Goal: Task Accomplishment & Management: Use online tool/utility

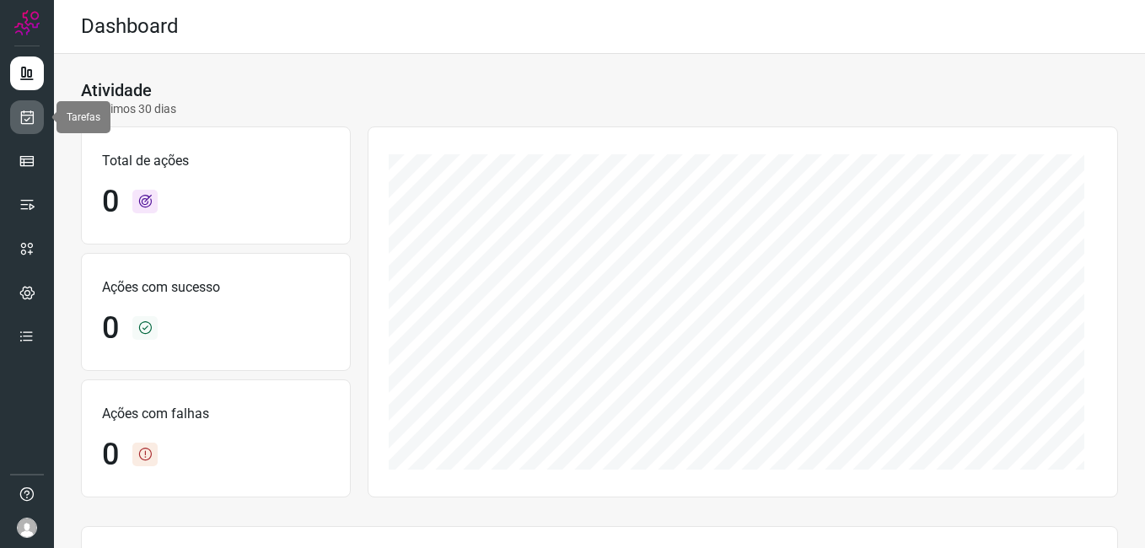
click at [29, 116] on icon at bounding box center [28, 117] width 18 height 17
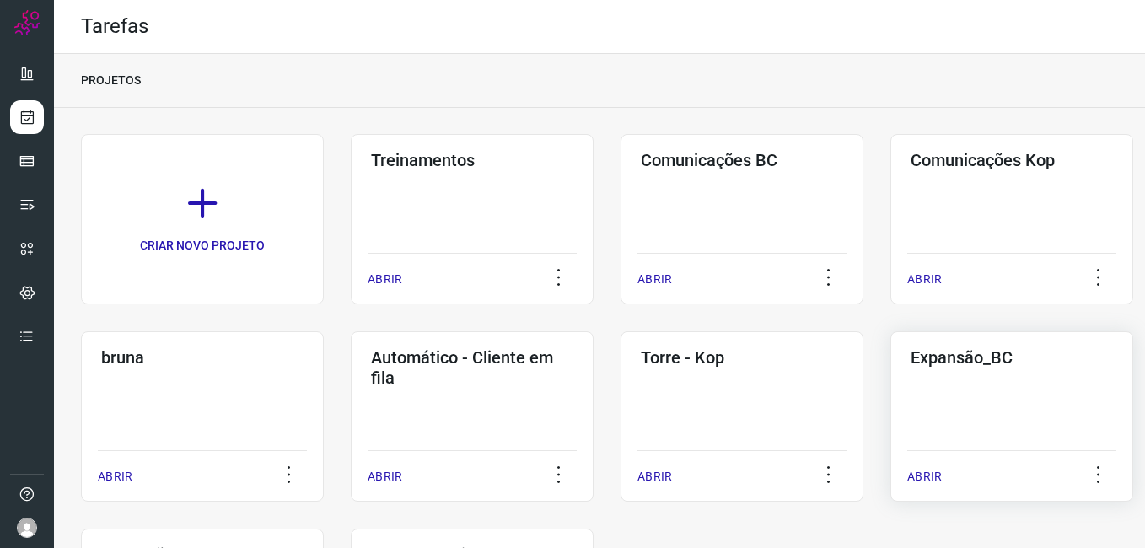
click at [973, 400] on div "Expansão_BC ABRIR" at bounding box center [1011, 416] width 243 height 170
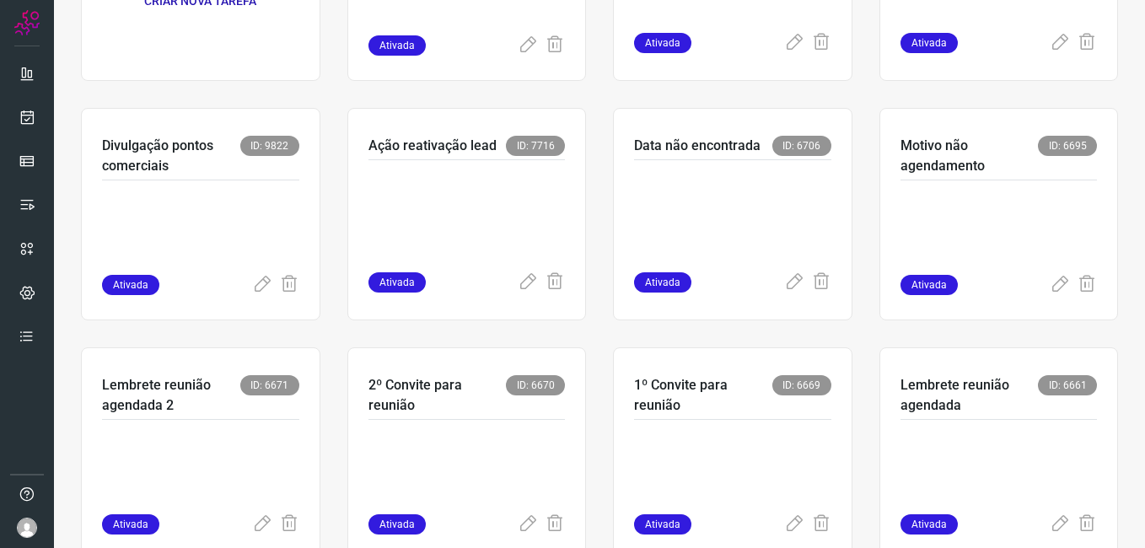
scroll to position [253, 0]
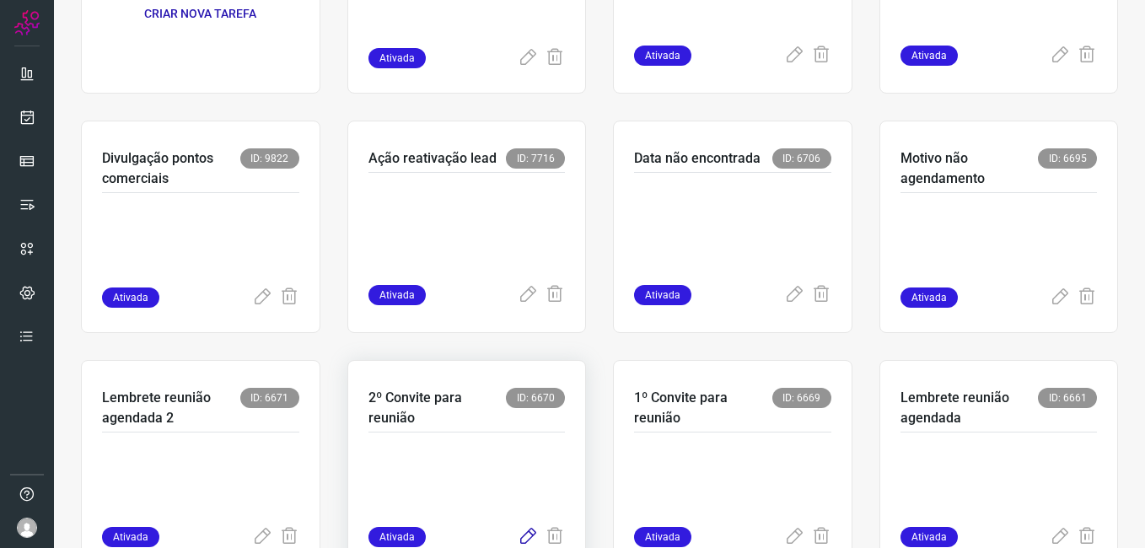
click at [518, 535] on icon at bounding box center [528, 537] width 20 height 20
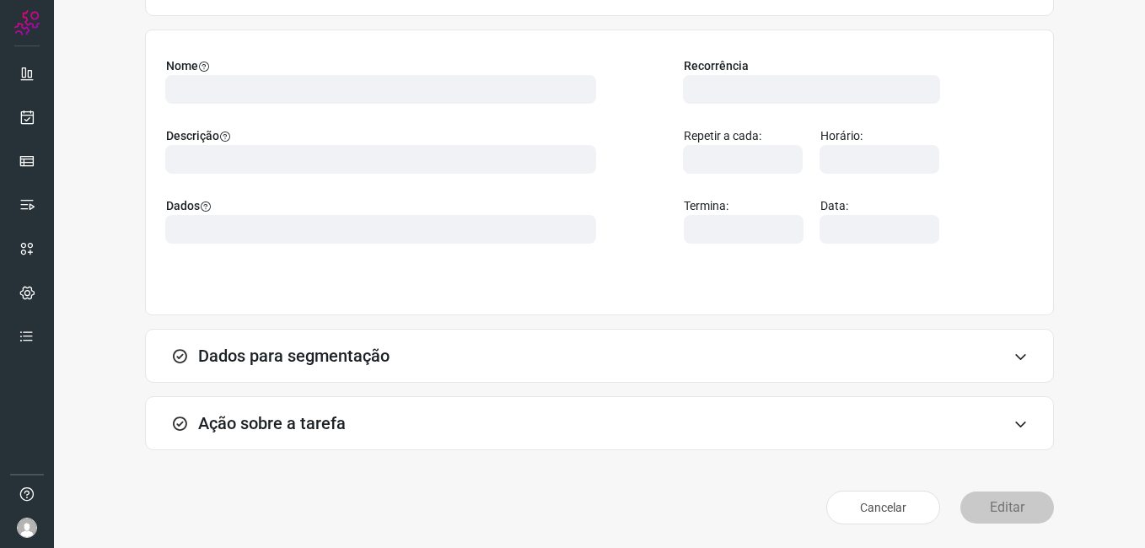
scroll to position [110, 0]
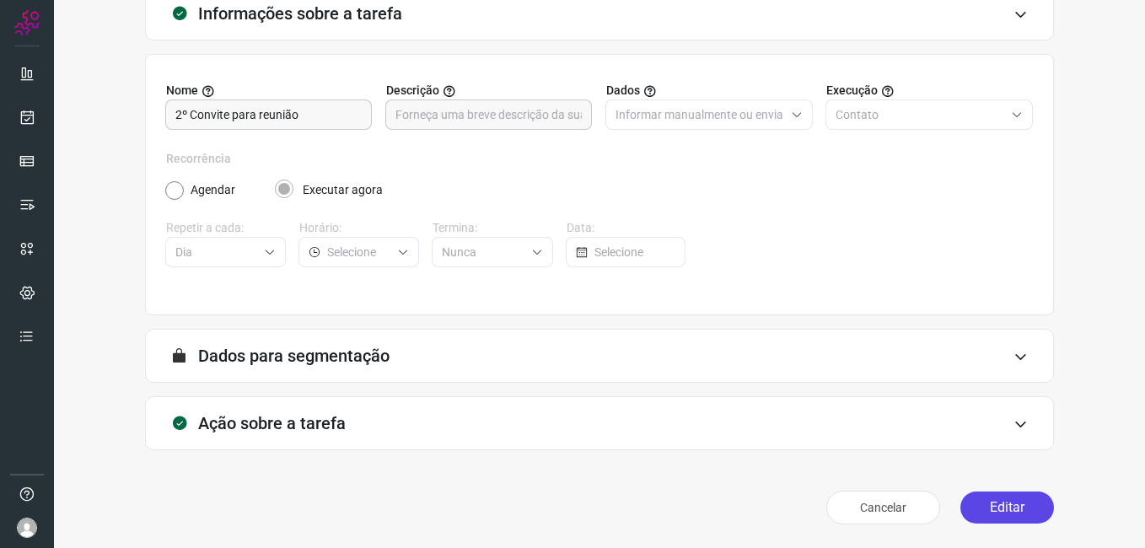
click at [972, 506] on button "Editar" at bounding box center [1007, 508] width 94 height 32
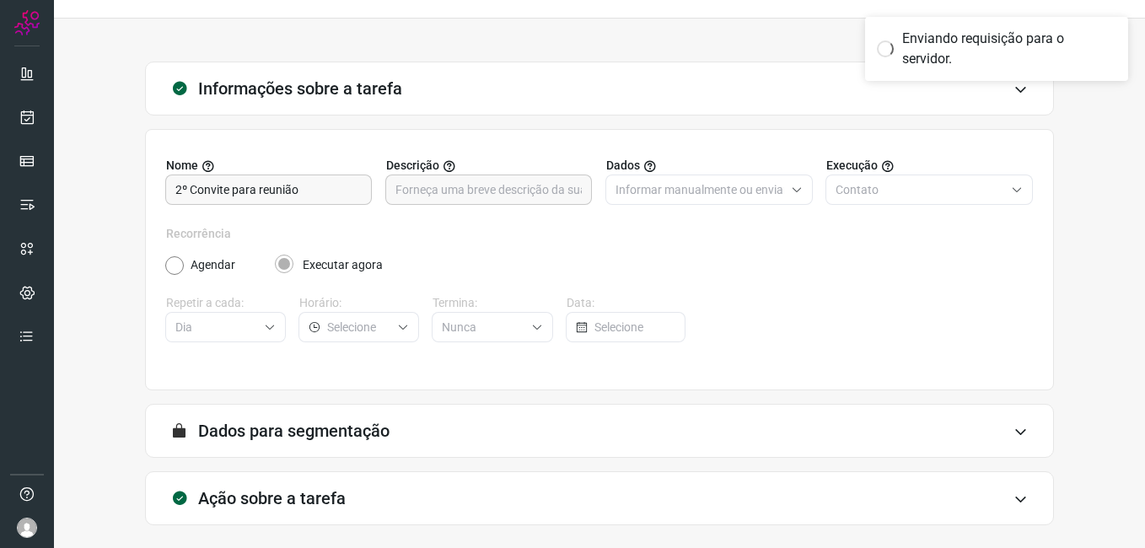
scroll to position [0, 0]
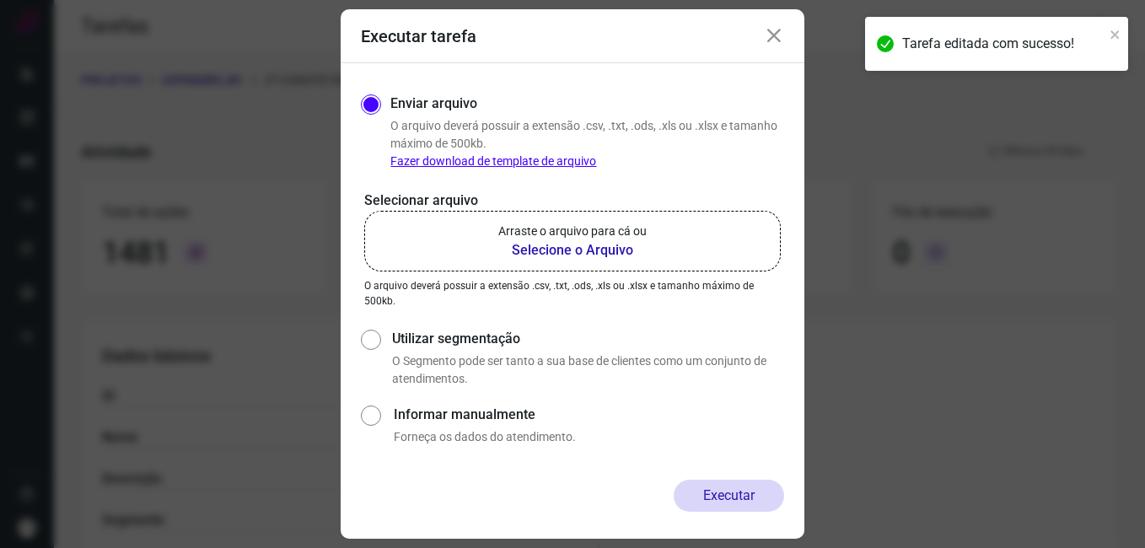
click at [541, 256] on b "Selecione o Arquivo" at bounding box center [572, 250] width 148 height 20
click at [0, 0] on input "Arraste o arquivo para cá ou Selecione o Arquivo" at bounding box center [0, 0] width 0 height 0
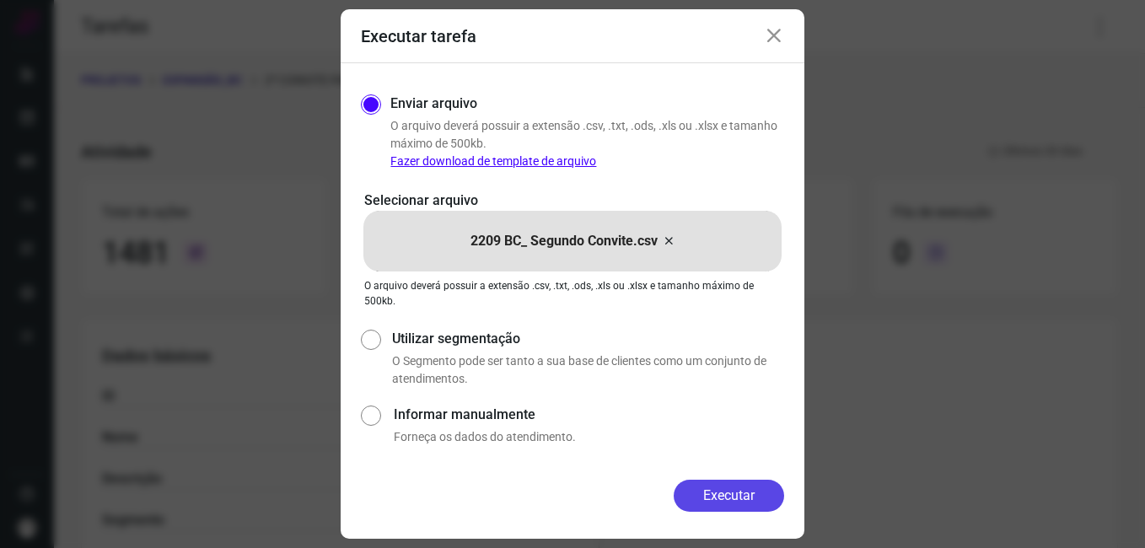
click at [691, 497] on button "Executar" at bounding box center [729, 496] width 110 height 32
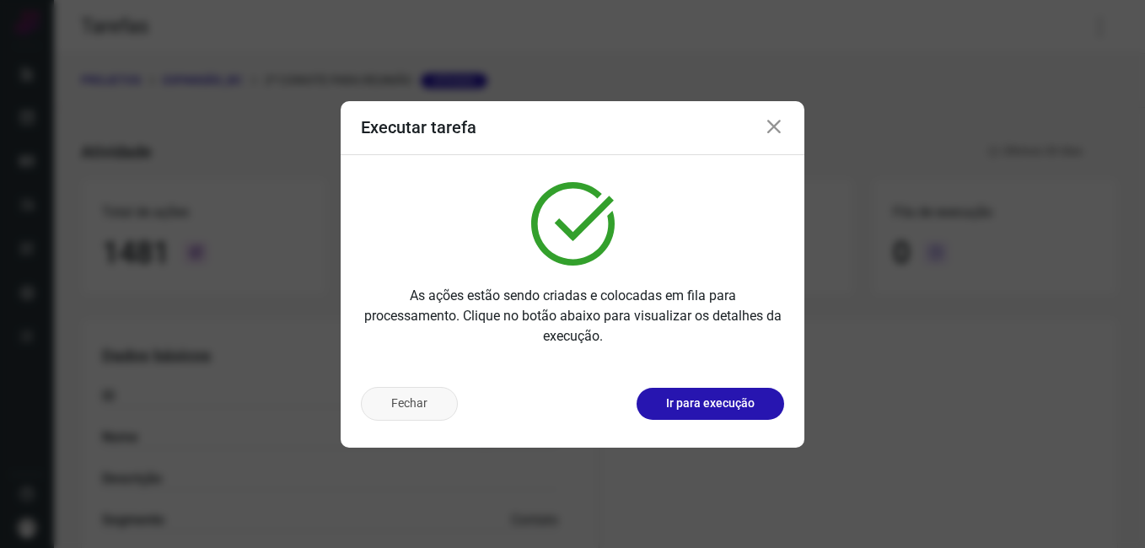
click at [407, 398] on button "Fechar" at bounding box center [409, 404] width 97 height 34
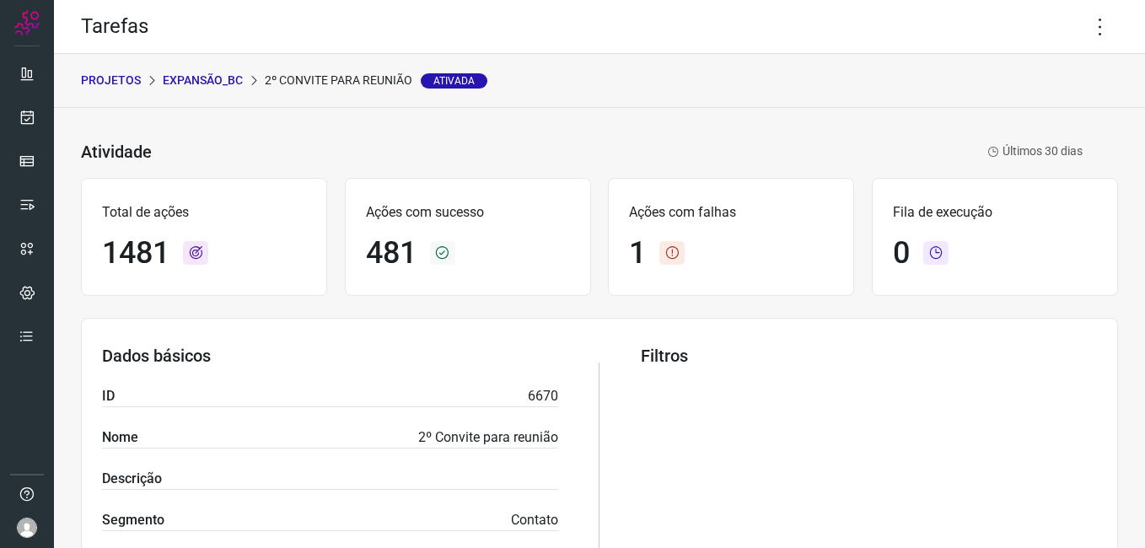
click at [213, 73] on p "Expansão_BC" at bounding box center [203, 81] width 80 height 18
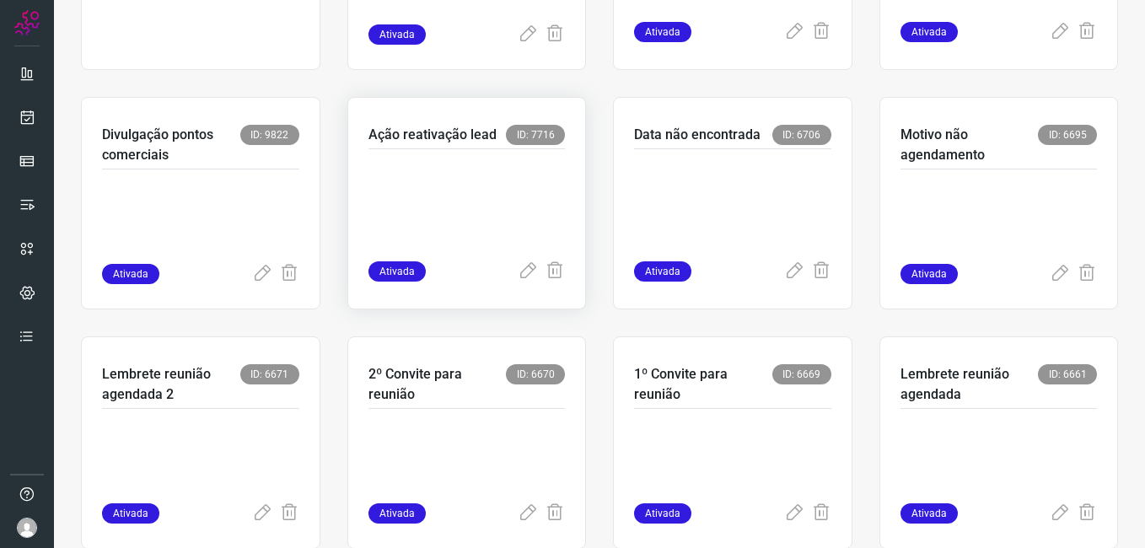
scroll to position [590, 0]
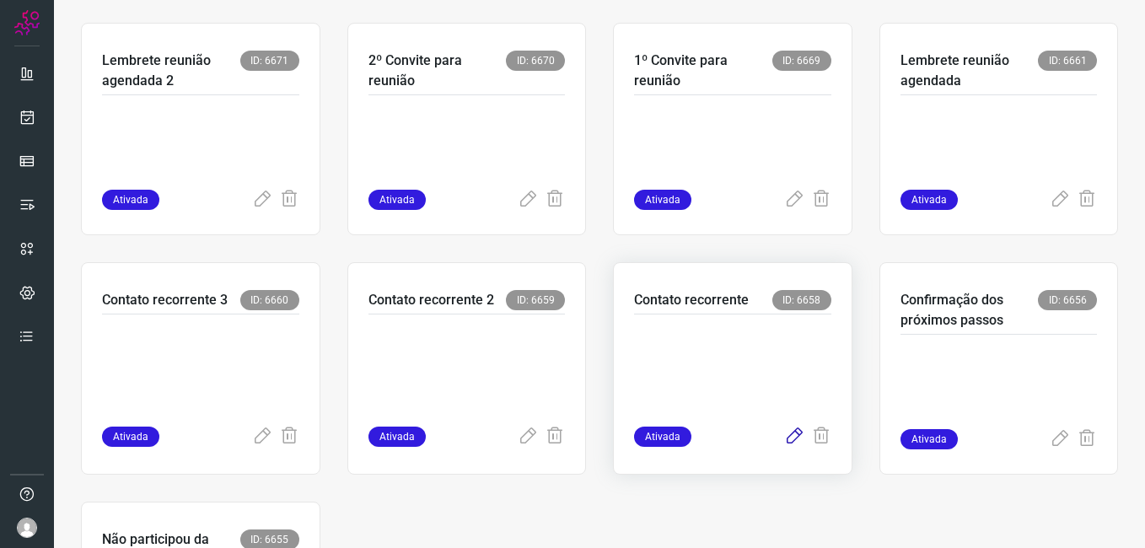
click at [784, 441] on icon at bounding box center [794, 437] width 20 height 20
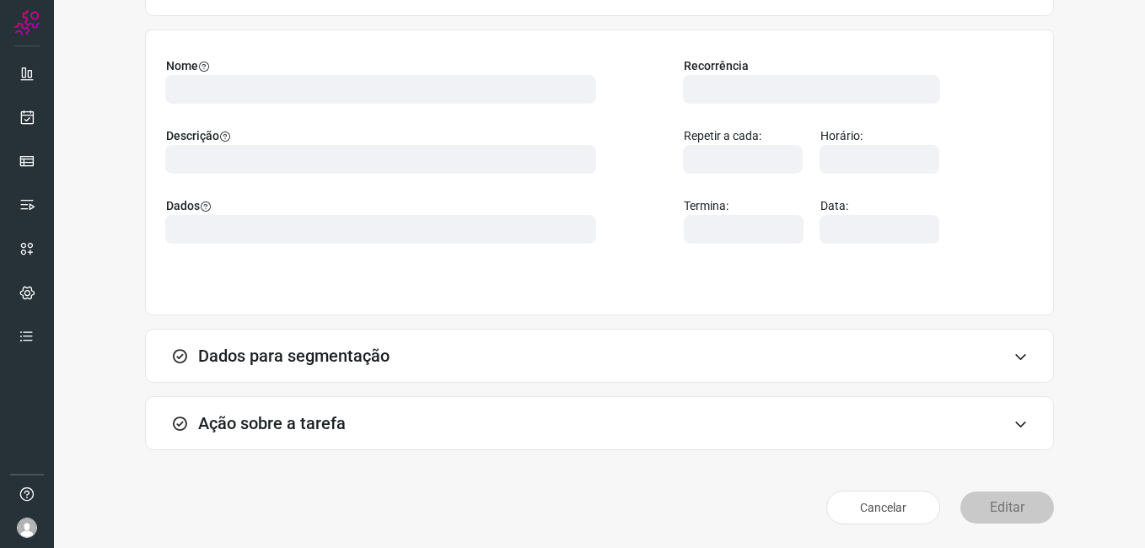
scroll to position [110, 0]
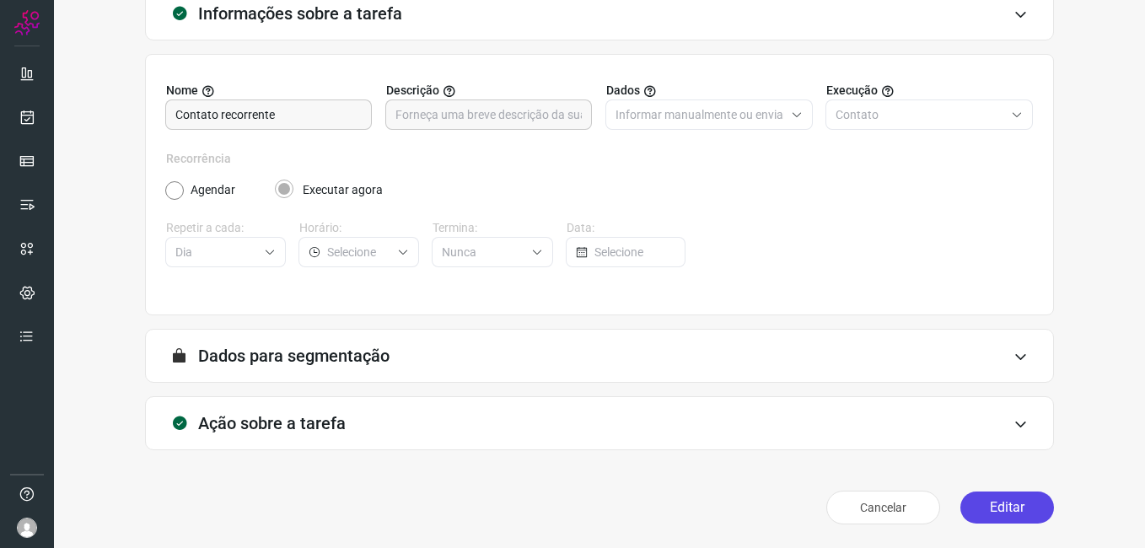
click at [966, 498] on button "Editar" at bounding box center [1007, 508] width 94 height 32
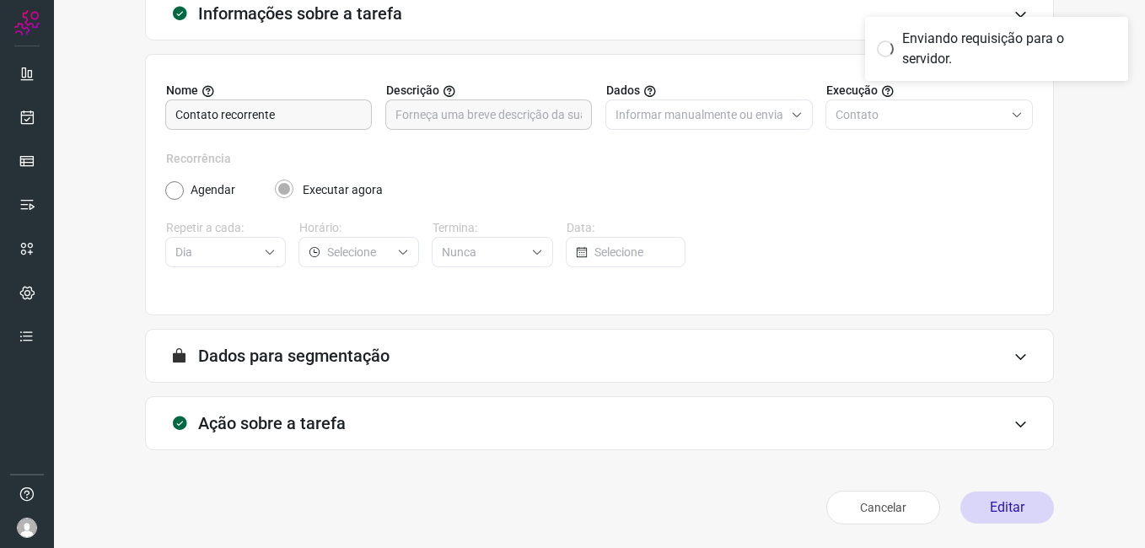
scroll to position [0, 0]
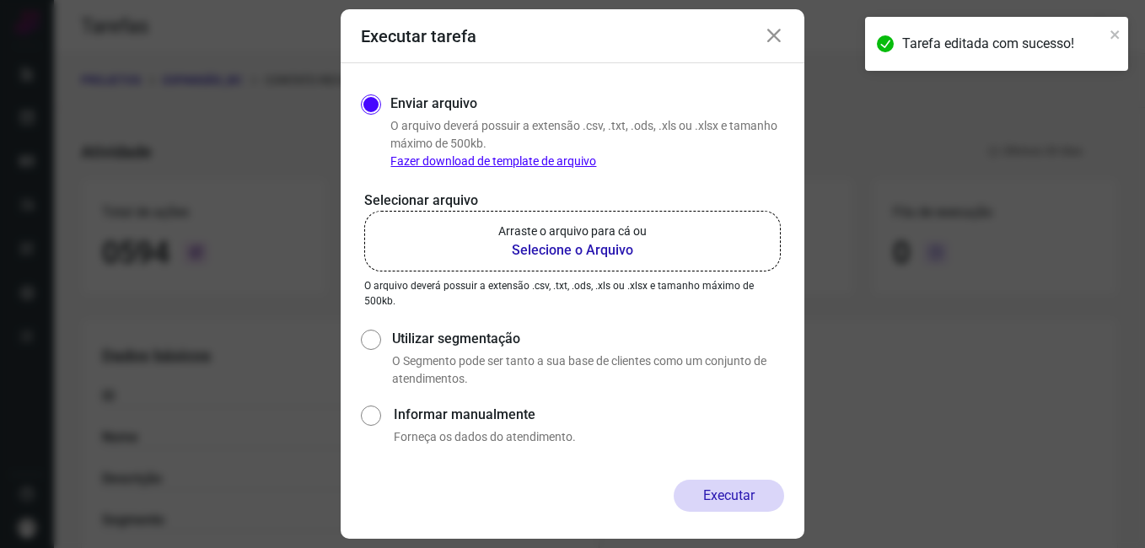
click at [526, 250] on b "Selecione o Arquivo" at bounding box center [572, 250] width 148 height 20
click at [0, 0] on input "Arraste o arquivo para cá ou Selecione o Arquivo" at bounding box center [0, 0] width 0 height 0
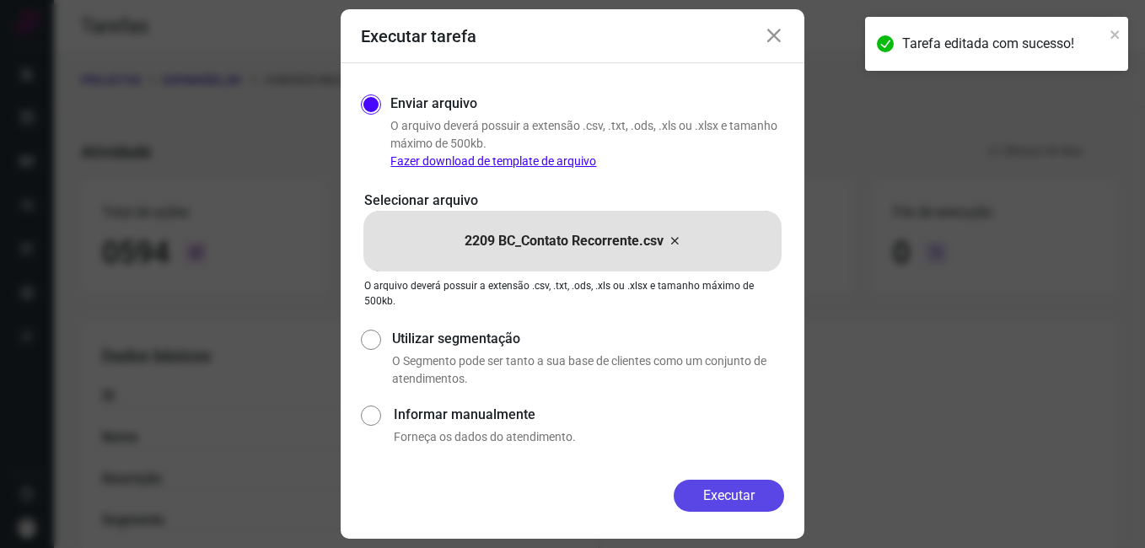
click at [712, 496] on button "Executar" at bounding box center [729, 496] width 110 height 32
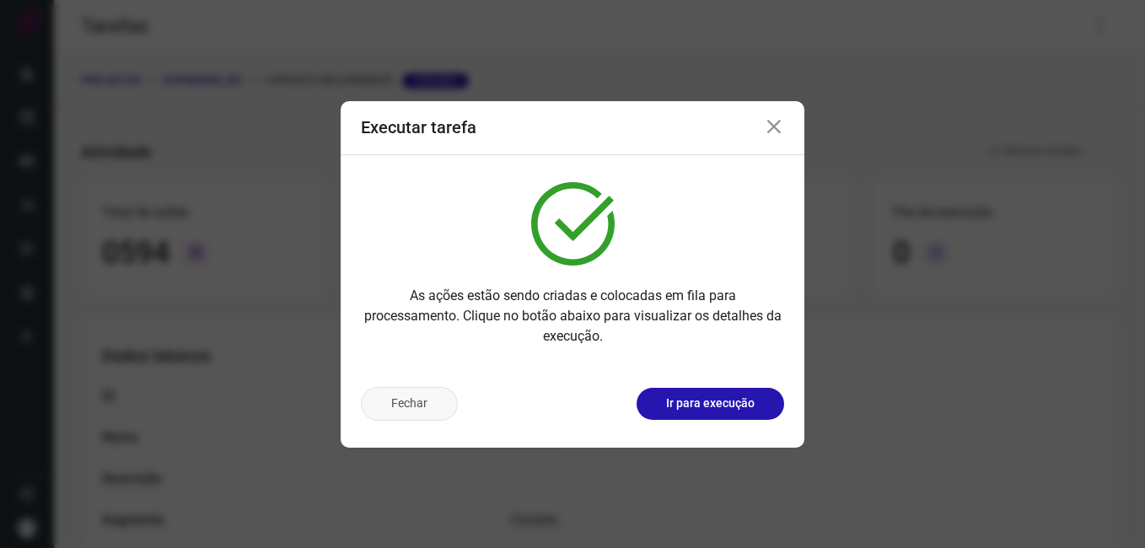
click at [428, 417] on button "Fechar" at bounding box center [409, 404] width 97 height 34
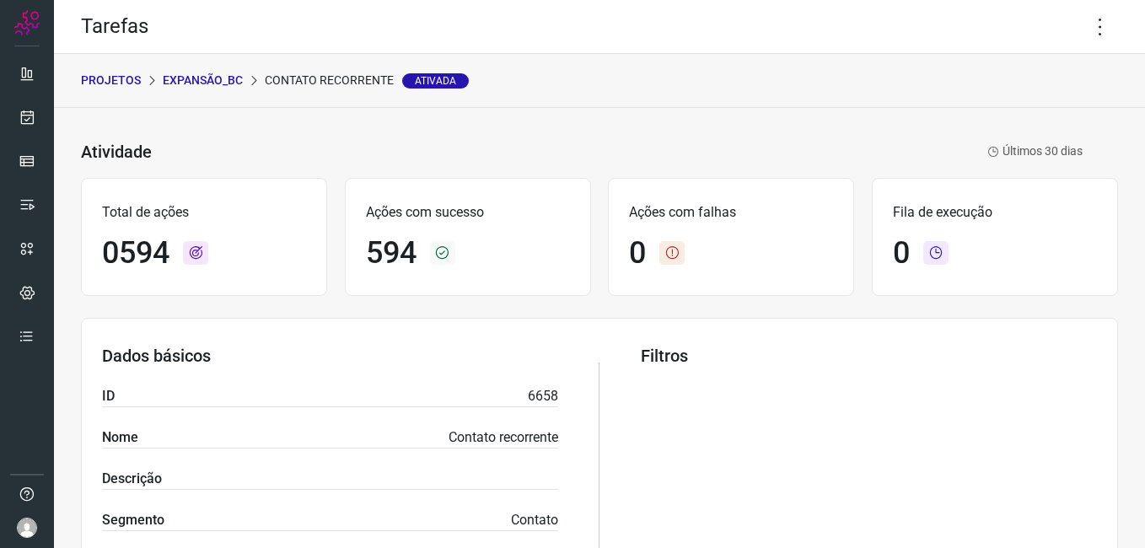
click at [189, 84] on p "Expansão_BC" at bounding box center [203, 81] width 80 height 18
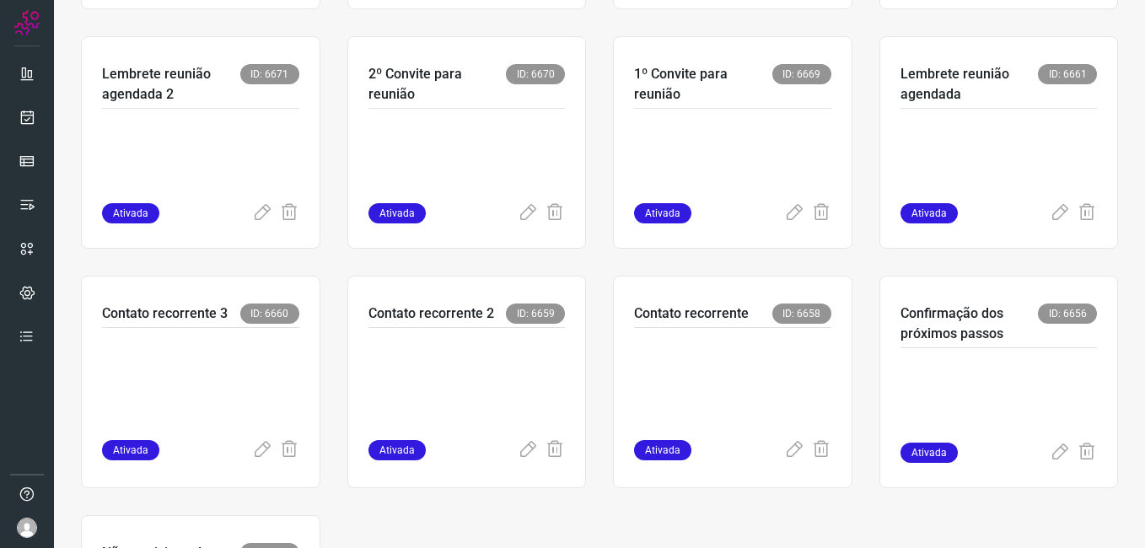
scroll to position [590, 0]
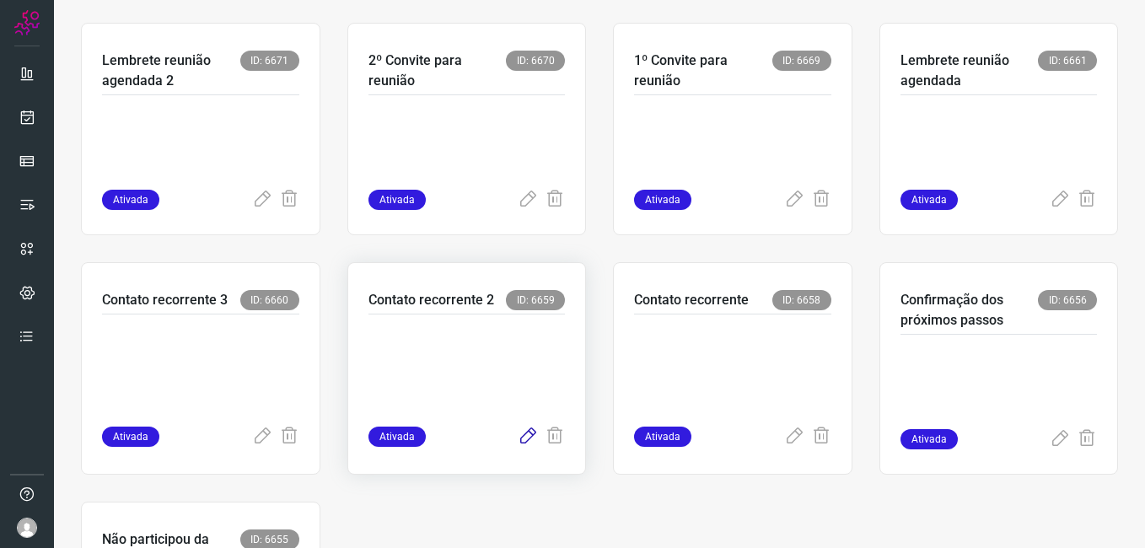
click at [518, 439] on icon at bounding box center [528, 437] width 20 height 20
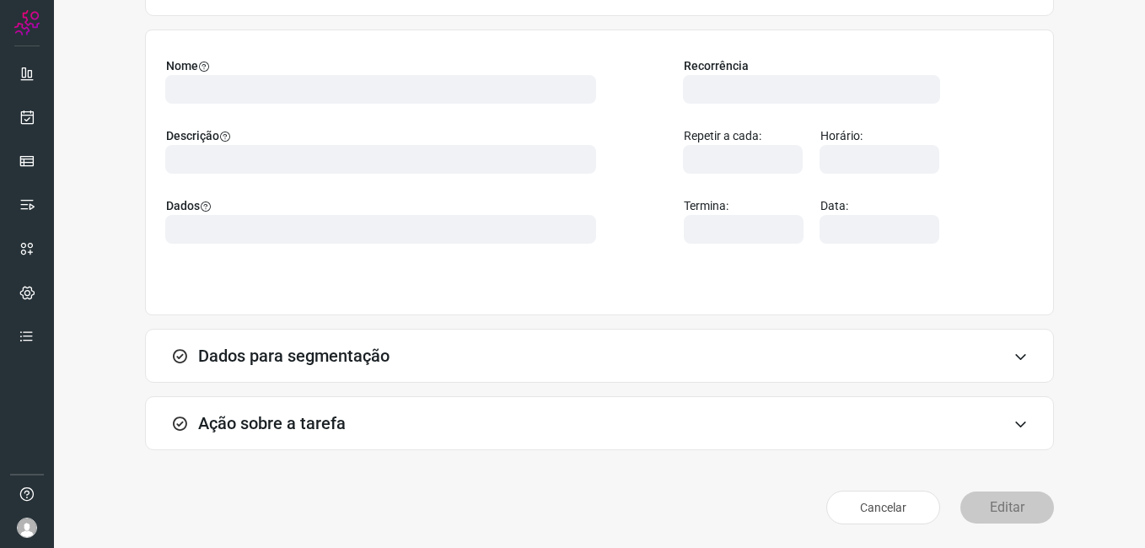
scroll to position [110, 0]
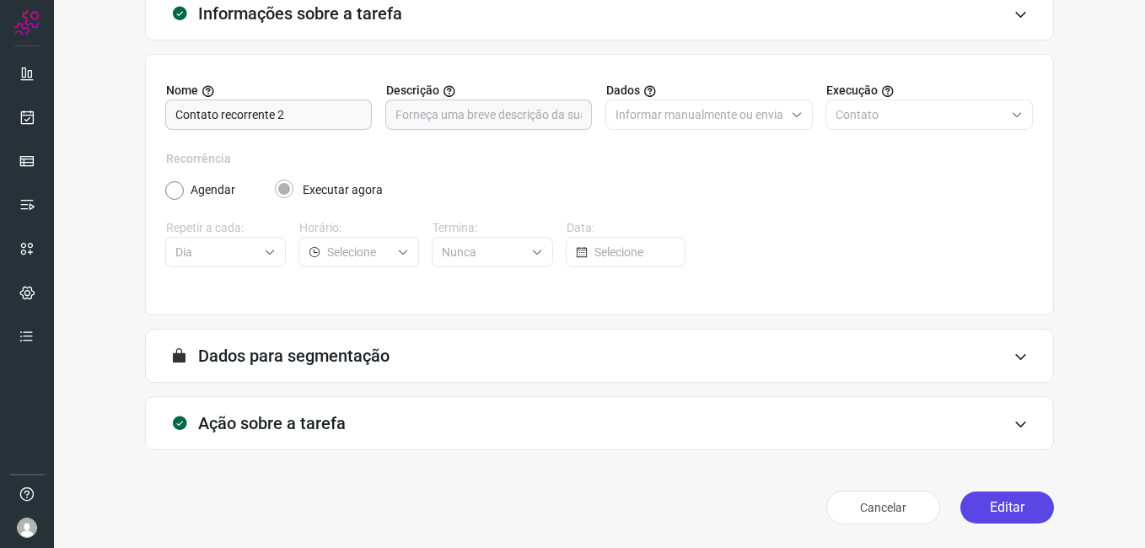
click at [977, 513] on button "Editar" at bounding box center [1007, 508] width 94 height 32
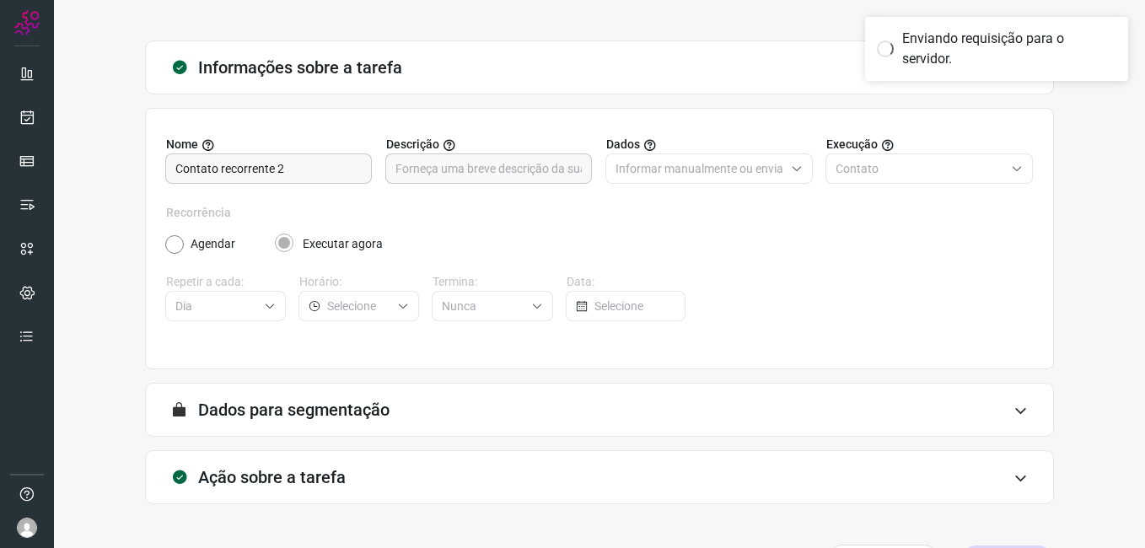
scroll to position [0, 0]
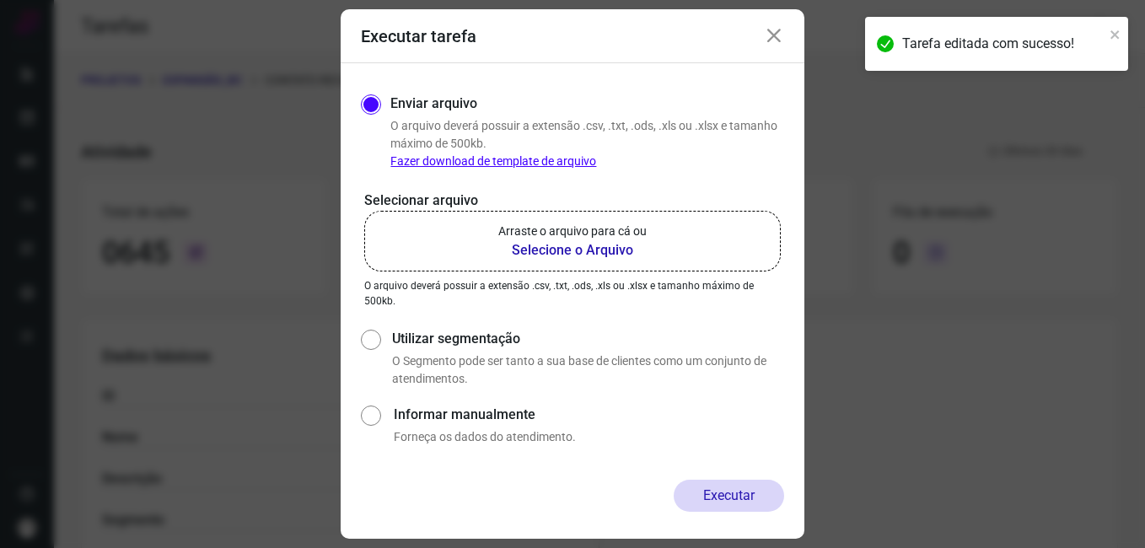
click at [524, 252] on b "Selecione o Arquivo" at bounding box center [572, 250] width 148 height 20
click at [0, 0] on input "Arraste o arquivo para cá ou Selecione o Arquivo" at bounding box center [0, 0] width 0 height 0
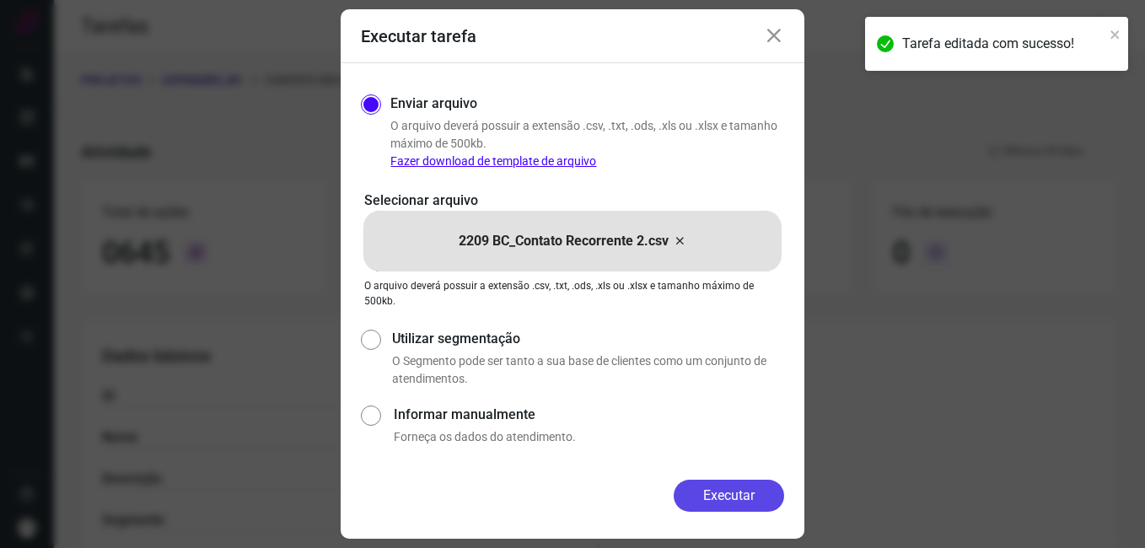
click at [722, 494] on button "Executar" at bounding box center [729, 496] width 110 height 32
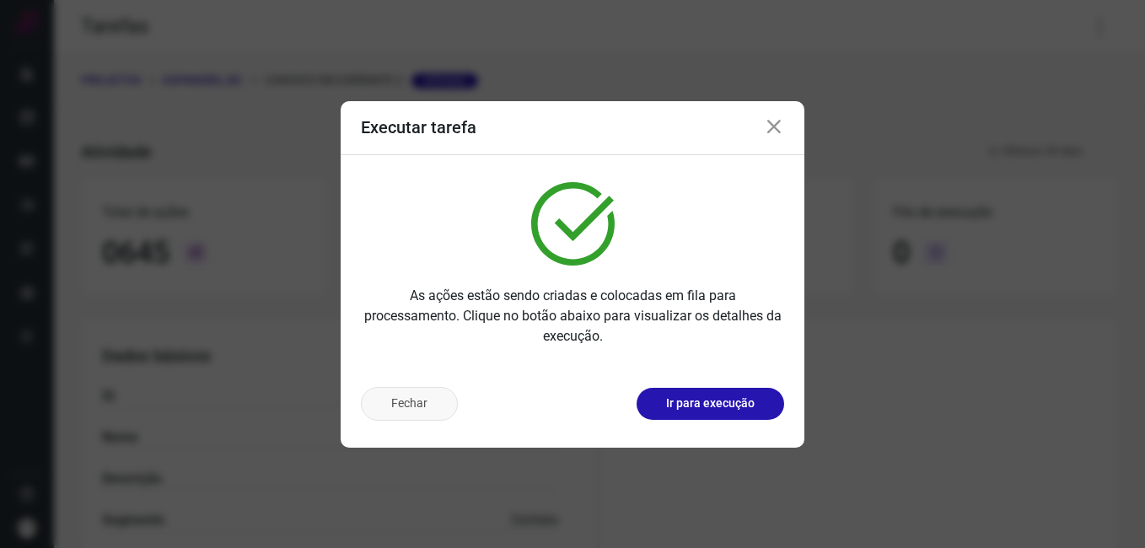
click at [416, 407] on button "Fechar" at bounding box center [409, 404] width 97 height 34
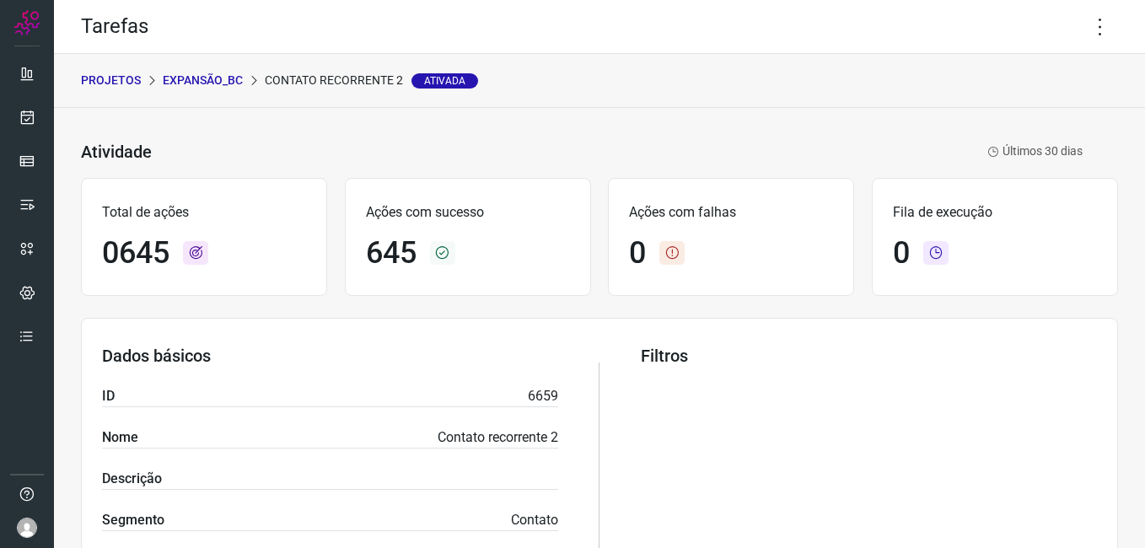
click at [216, 83] on p "Expansão_BC" at bounding box center [203, 81] width 80 height 18
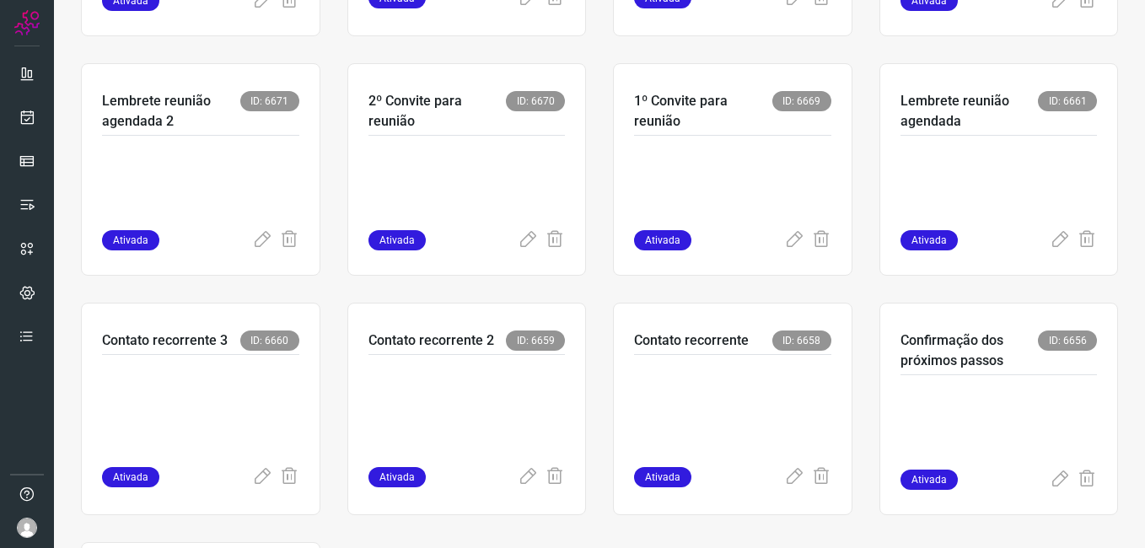
scroll to position [590, 0]
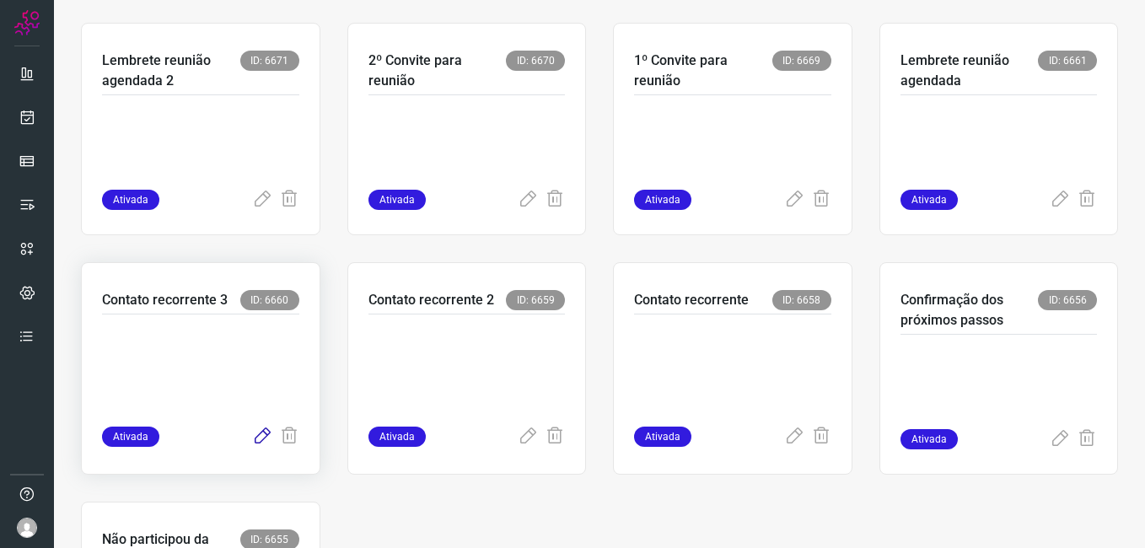
click at [260, 428] on icon at bounding box center [262, 437] width 20 height 20
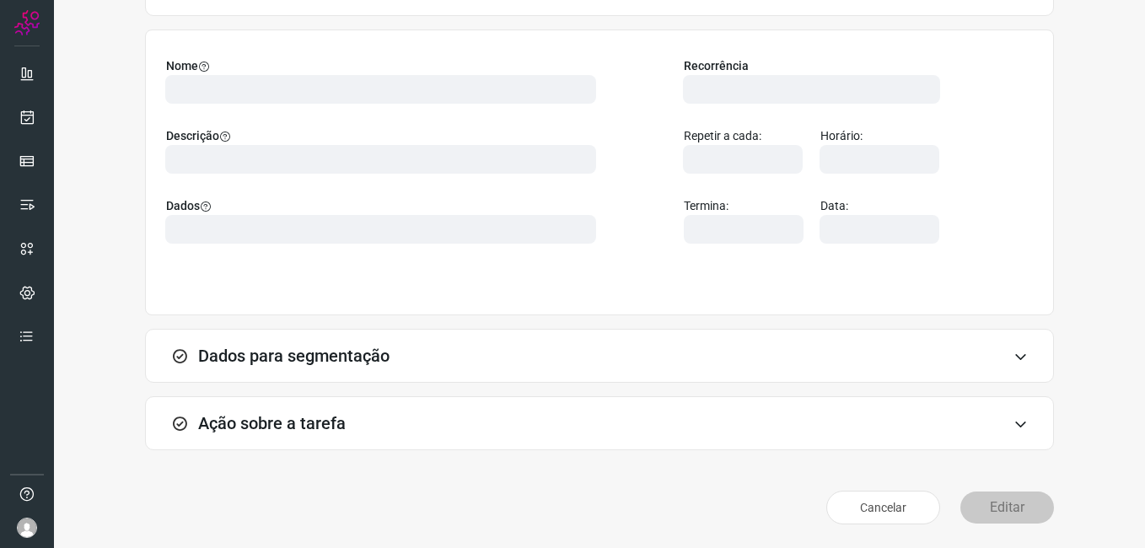
scroll to position [110, 0]
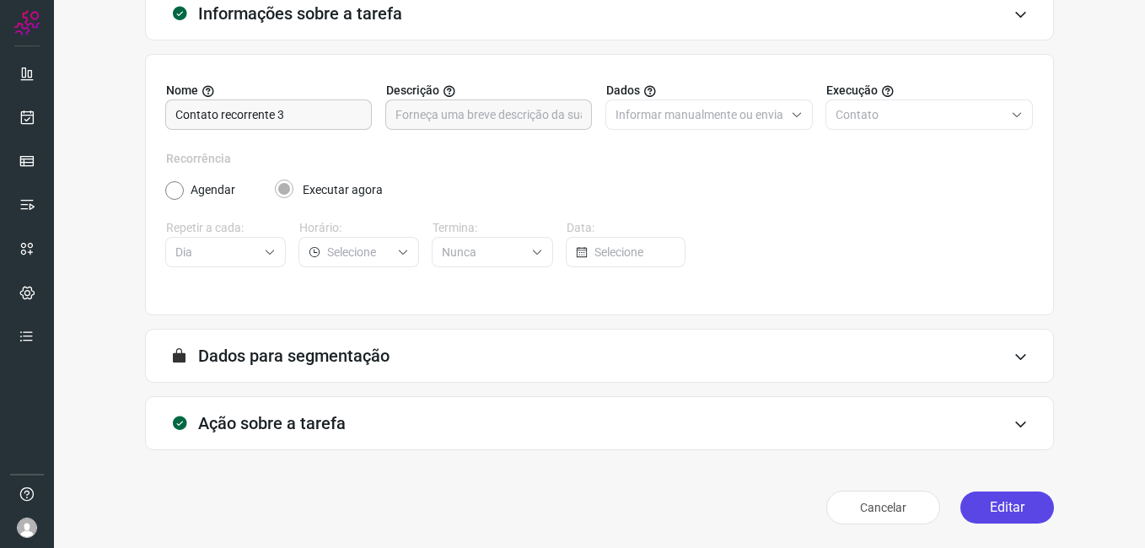
click at [992, 509] on button "Editar" at bounding box center [1007, 508] width 94 height 32
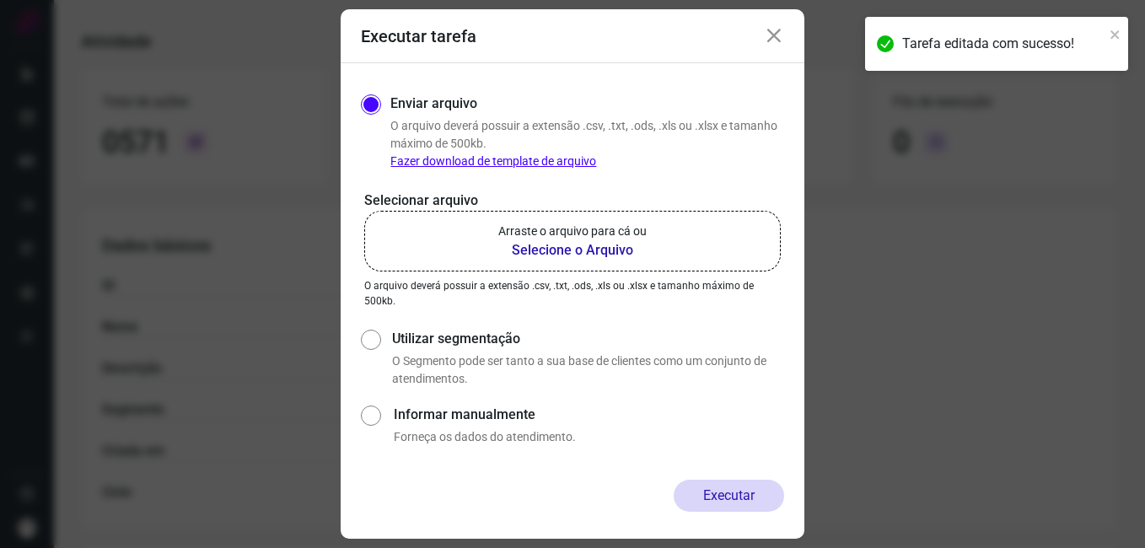
click at [554, 257] on b "Selecione o Arquivo" at bounding box center [572, 250] width 148 height 20
click at [0, 0] on input "Arraste o arquivo para cá ou Selecione o Arquivo" at bounding box center [0, 0] width 0 height 0
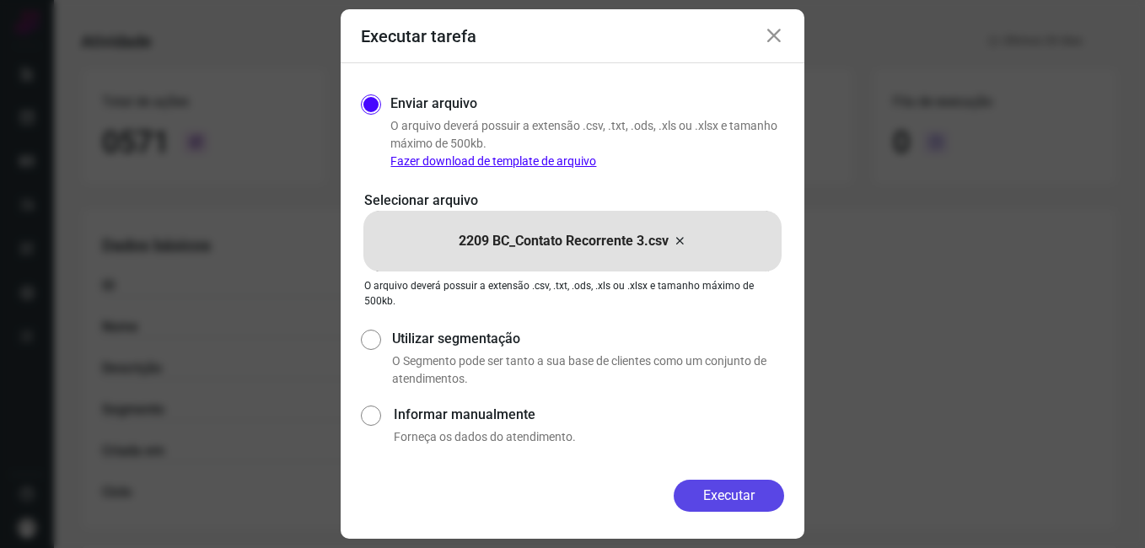
click at [694, 496] on button "Executar" at bounding box center [729, 496] width 110 height 32
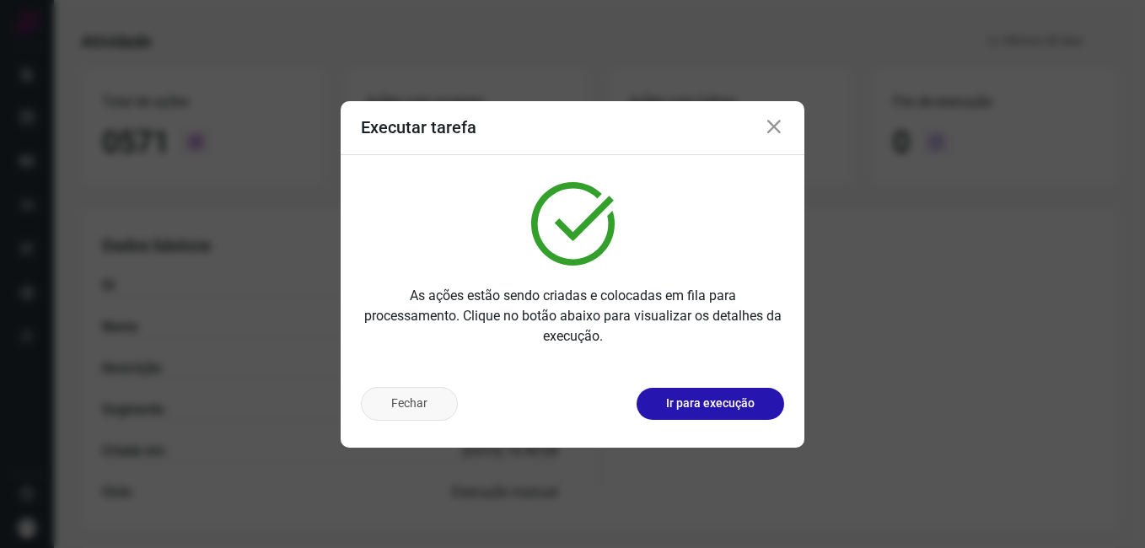
click at [434, 415] on button "Fechar" at bounding box center [409, 404] width 97 height 34
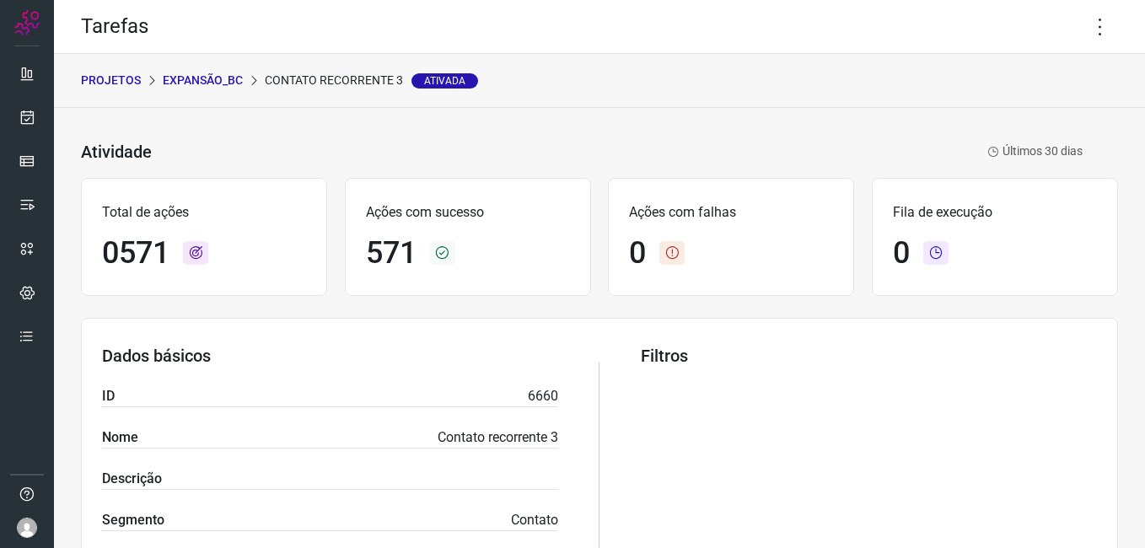
click at [209, 78] on p "Expansão_BC" at bounding box center [203, 81] width 80 height 18
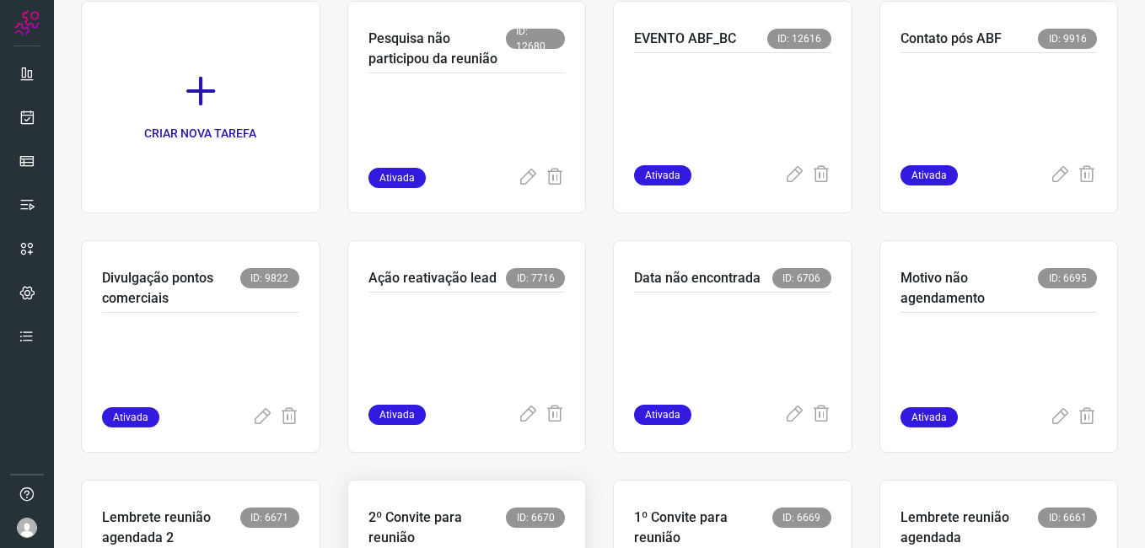
scroll to position [84, 0]
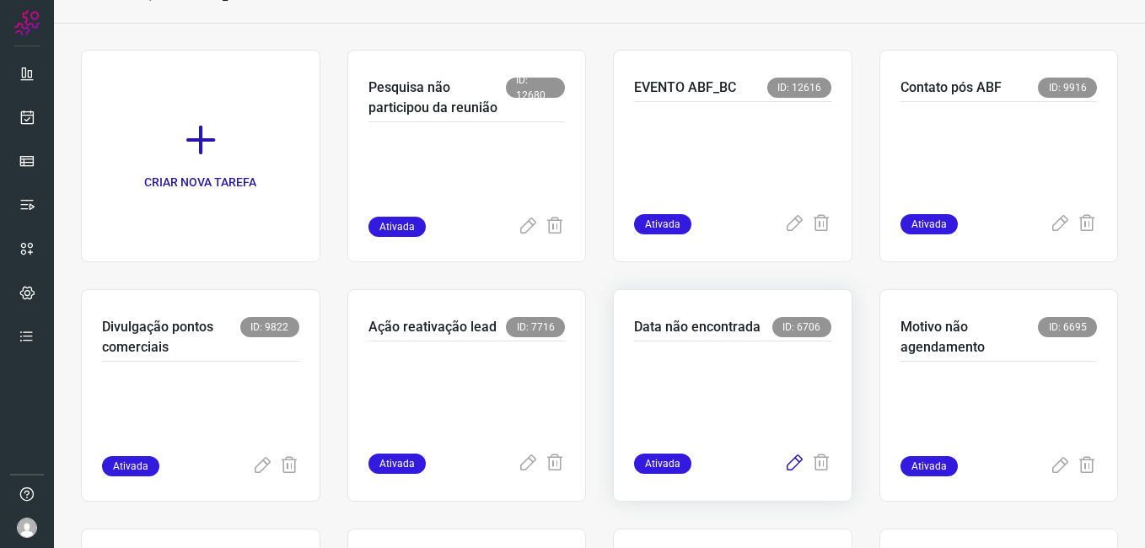
click at [784, 460] on icon at bounding box center [794, 464] width 20 height 20
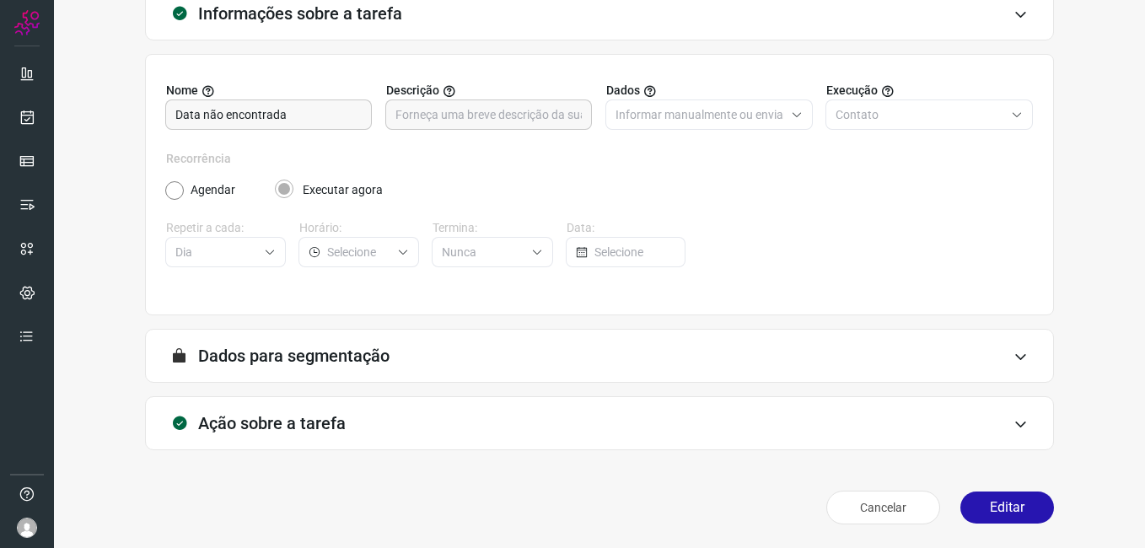
scroll to position [110, 0]
click at [989, 510] on button "Editar" at bounding box center [1007, 508] width 94 height 32
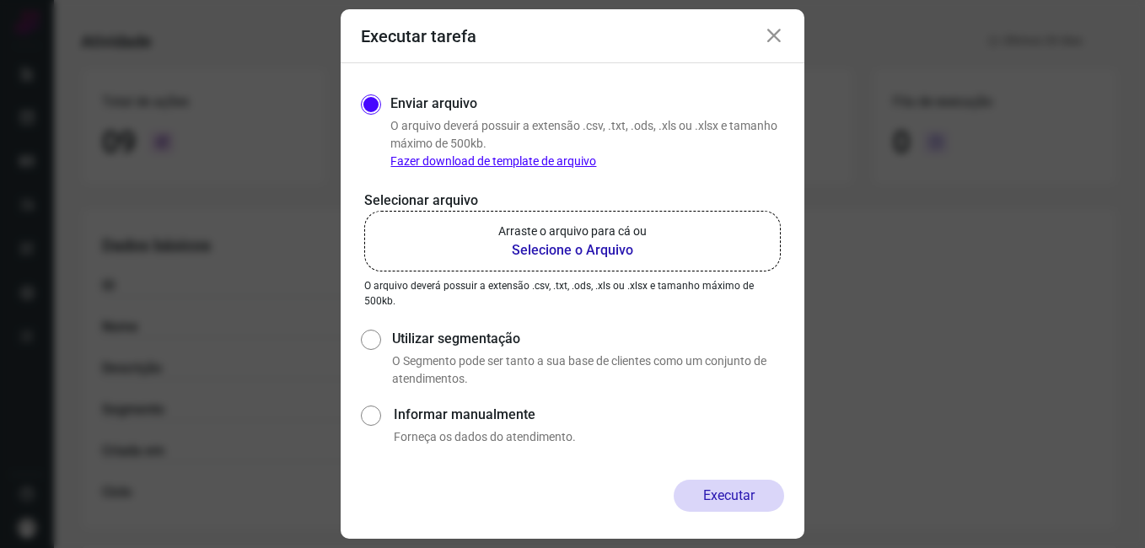
click at [549, 256] on b "Selecione o Arquivo" at bounding box center [572, 250] width 148 height 20
click at [0, 0] on input "Arraste o arquivo para cá ou Selecione o Arquivo" at bounding box center [0, 0] width 0 height 0
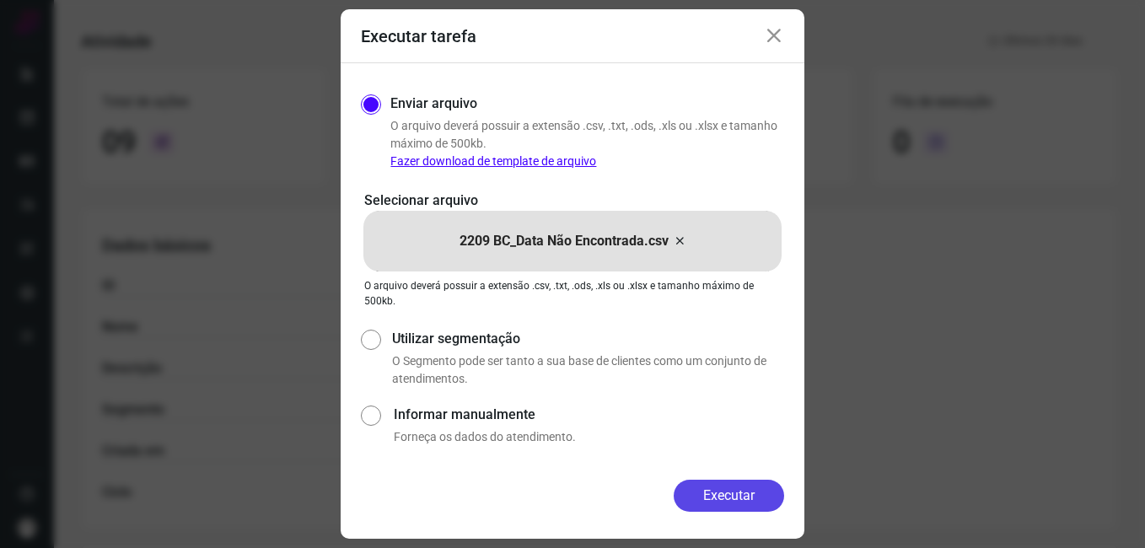
click at [696, 487] on button "Executar" at bounding box center [729, 496] width 110 height 32
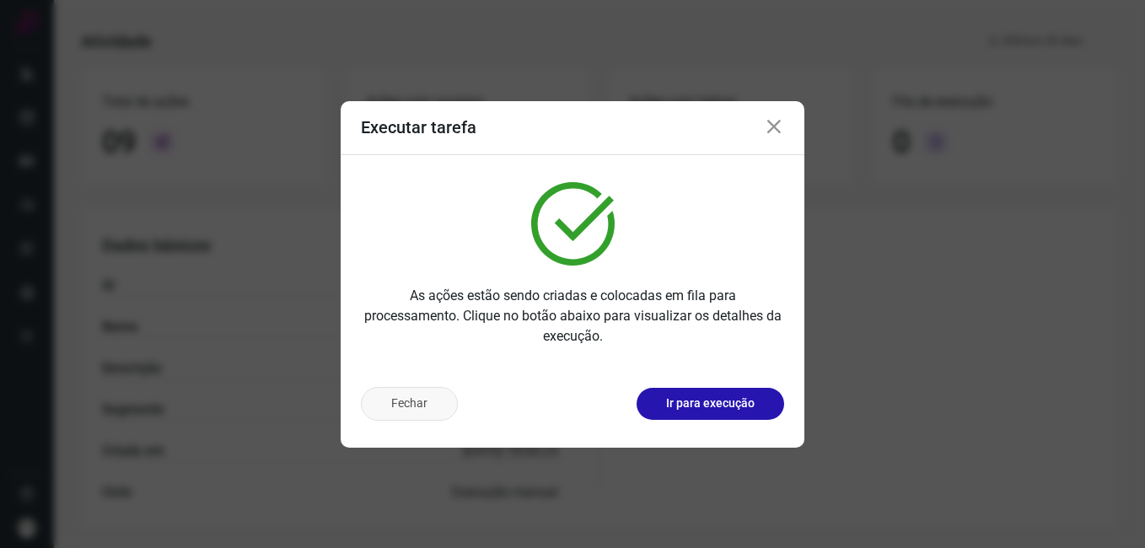
click at [367, 411] on button "Fechar" at bounding box center [409, 404] width 97 height 34
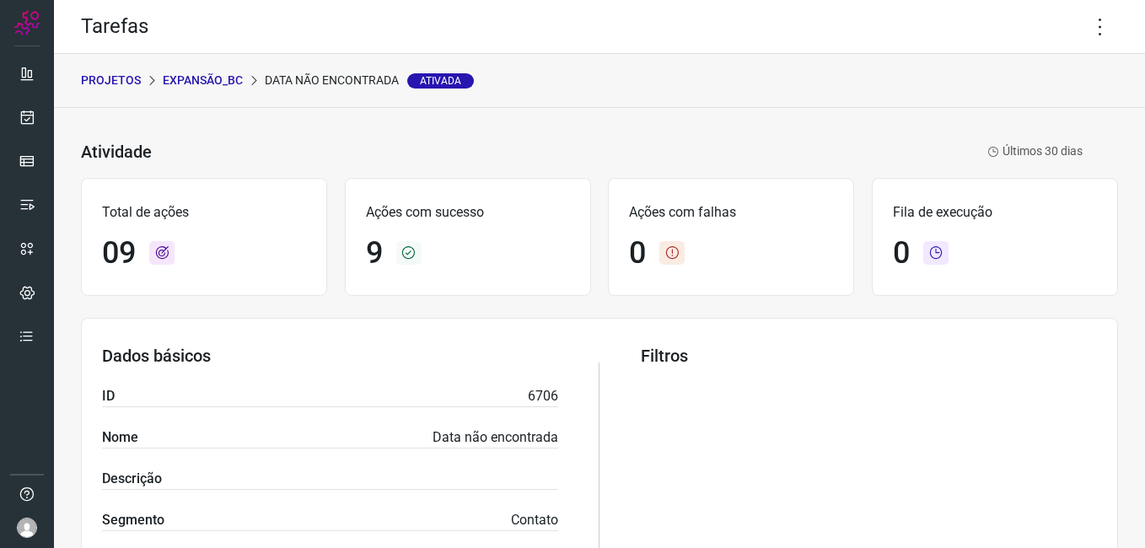
click at [186, 75] on p "Expansão_BC" at bounding box center [203, 81] width 80 height 18
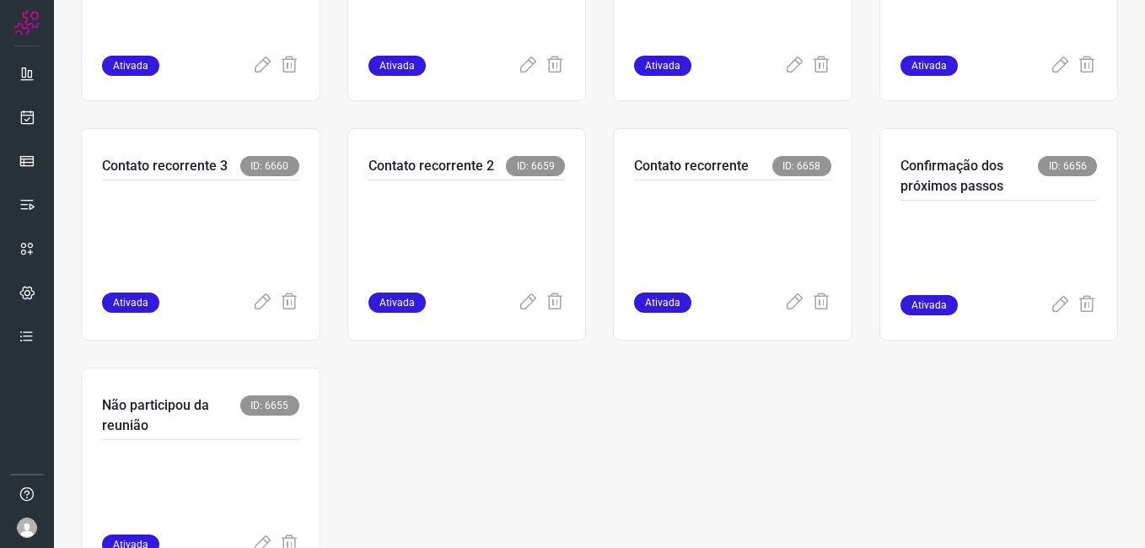
scroll to position [755, 0]
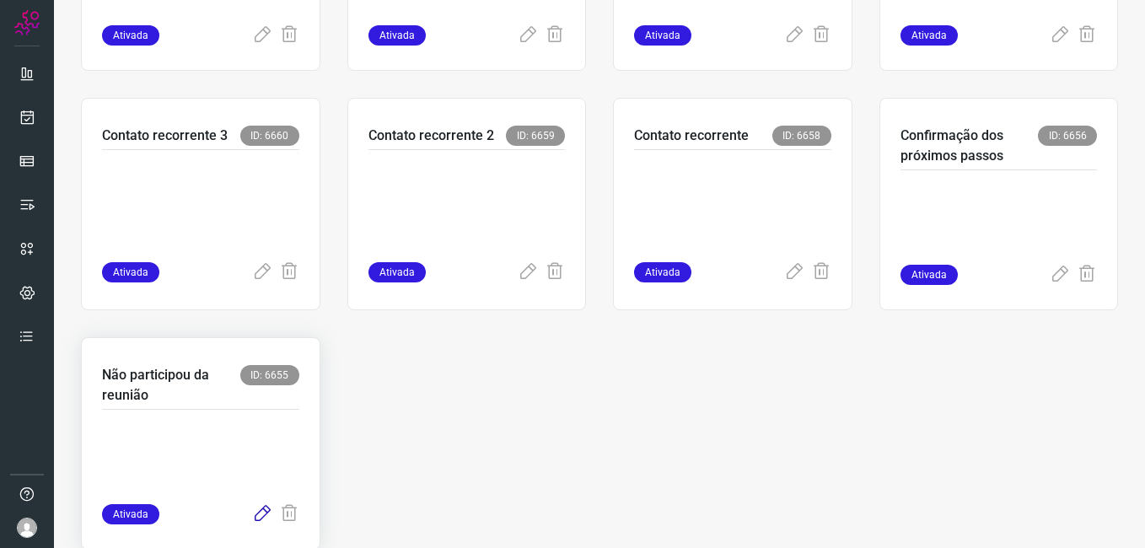
click at [261, 517] on icon at bounding box center [262, 514] width 20 height 20
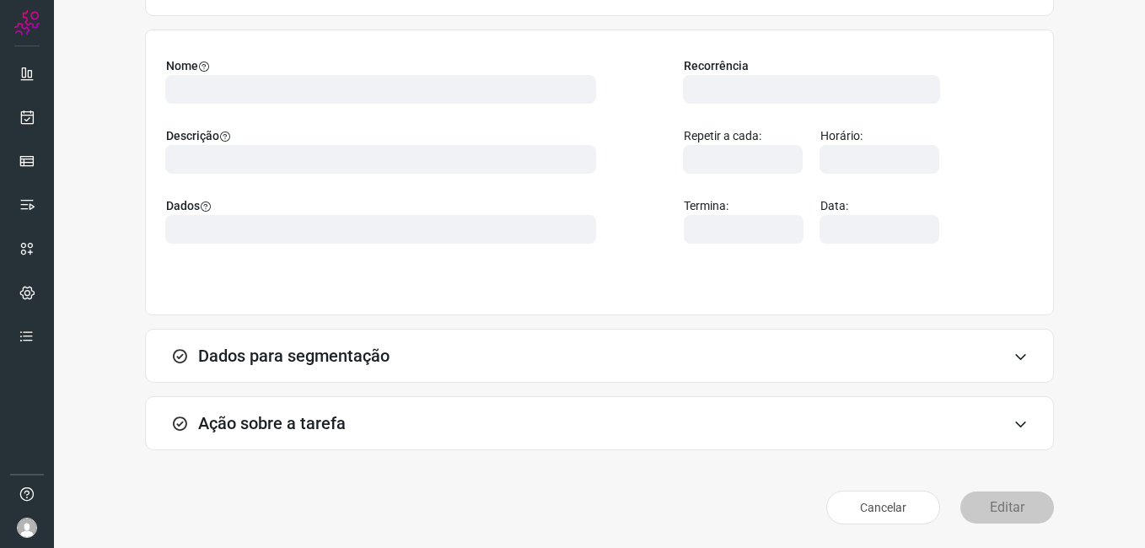
scroll to position [110, 0]
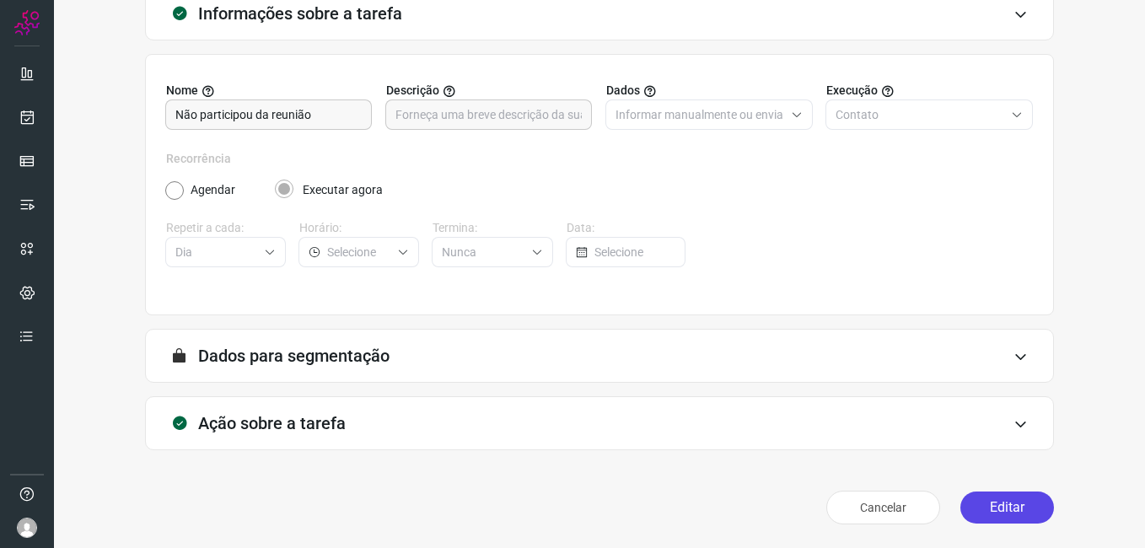
click at [979, 498] on button "Editar" at bounding box center [1007, 508] width 94 height 32
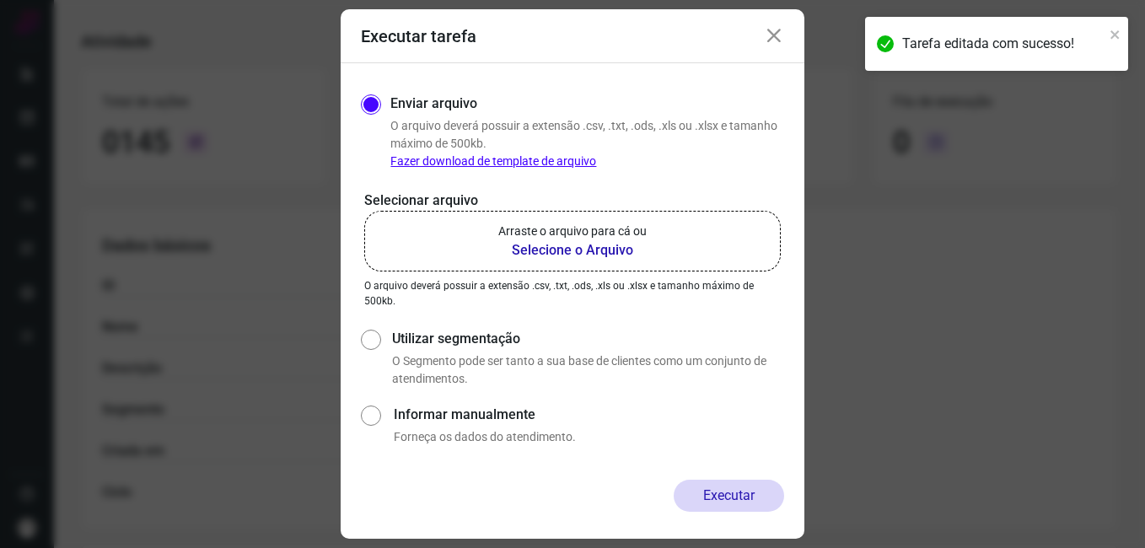
click at [542, 247] on b "Selecione o Arquivo" at bounding box center [572, 250] width 148 height 20
click at [0, 0] on input "Arraste o arquivo para cá ou Selecione o Arquivo" at bounding box center [0, 0] width 0 height 0
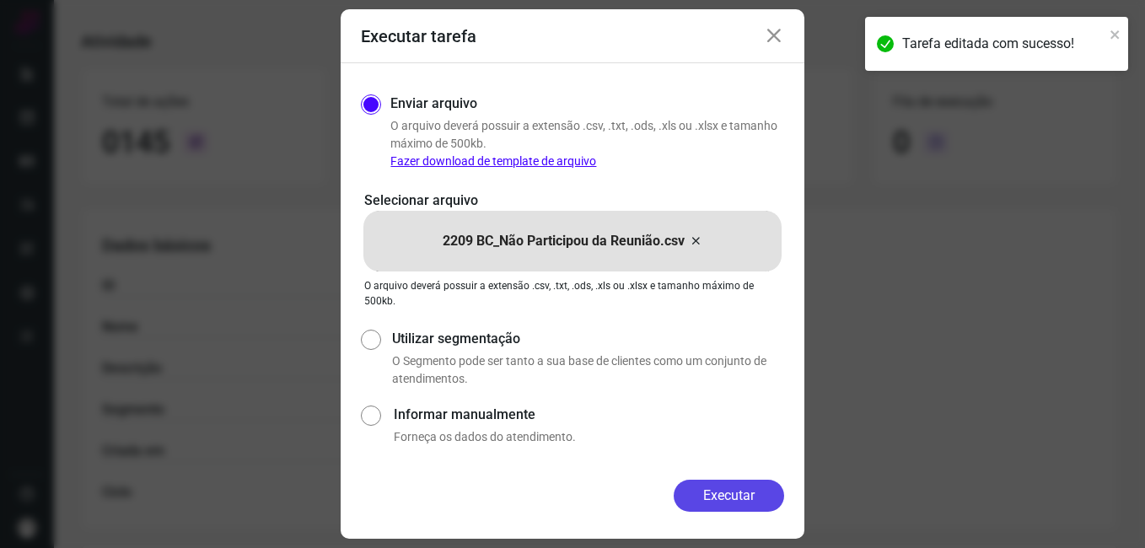
click at [675, 492] on button "Executar" at bounding box center [729, 496] width 110 height 32
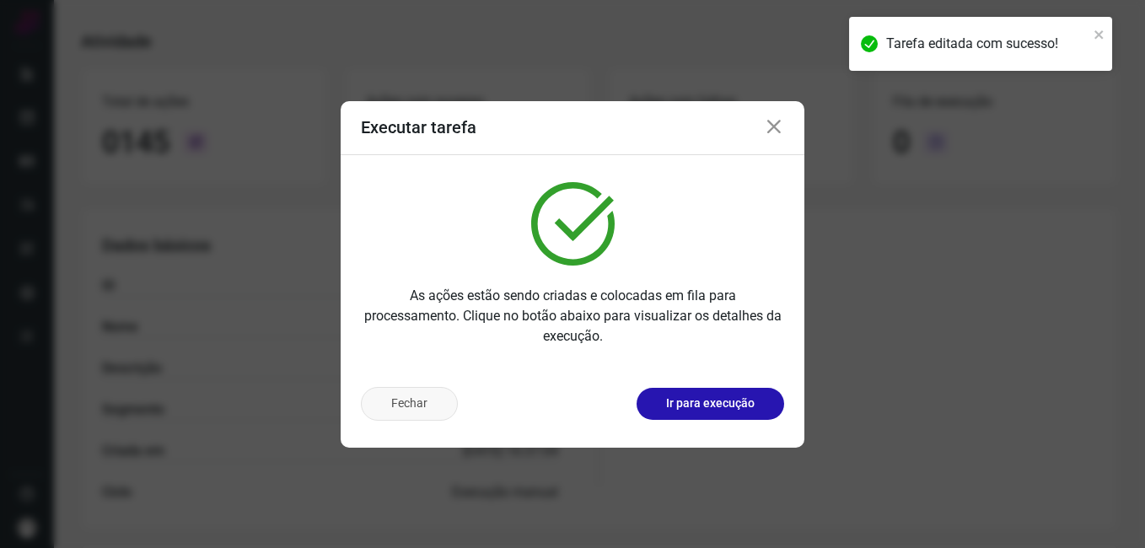
click at [439, 395] on button "Fechar" at bounding box center [409, 404] width 97 height 34
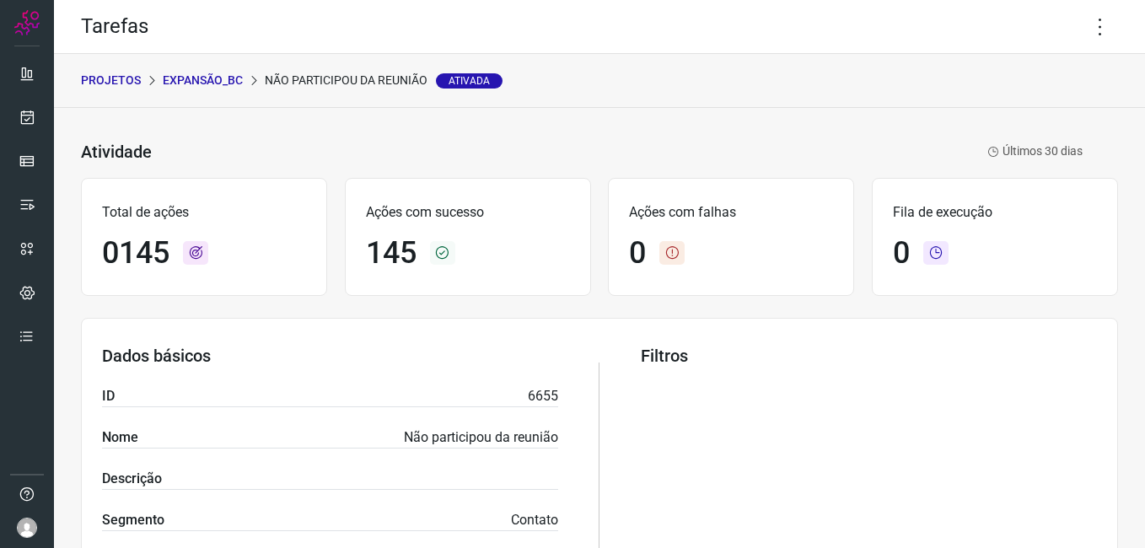
click at [196, 92] on div "PROJETOS Expansão_BC Não participou da reunião Ativada" at bounding box center [599, 81] width 1091 height 54
click at [202, 80] on p "Expansão_BC" at bounding box center [203, 81] width 80 height 18
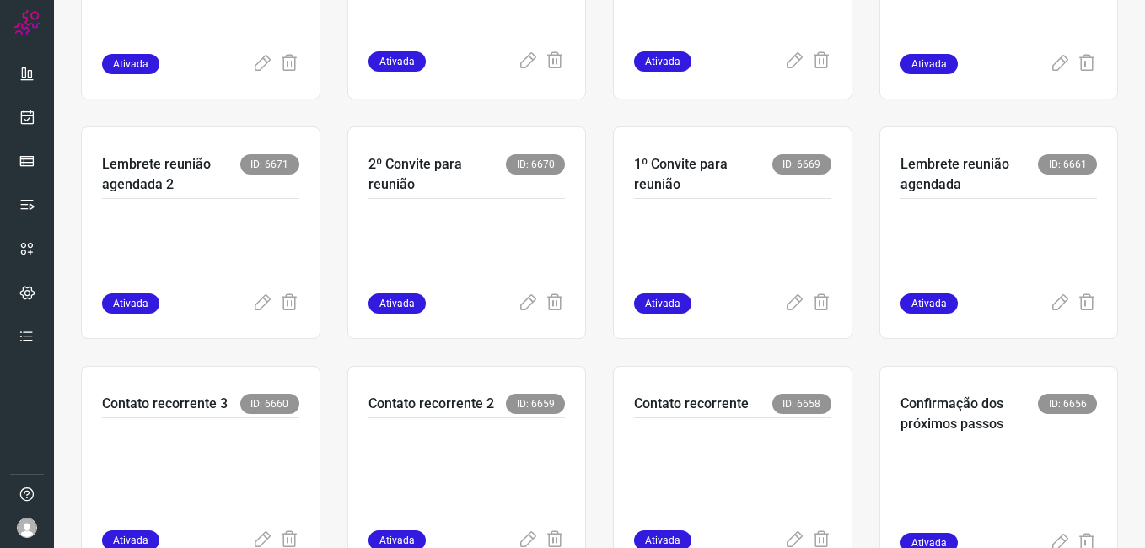
scroll to position [506, 0]
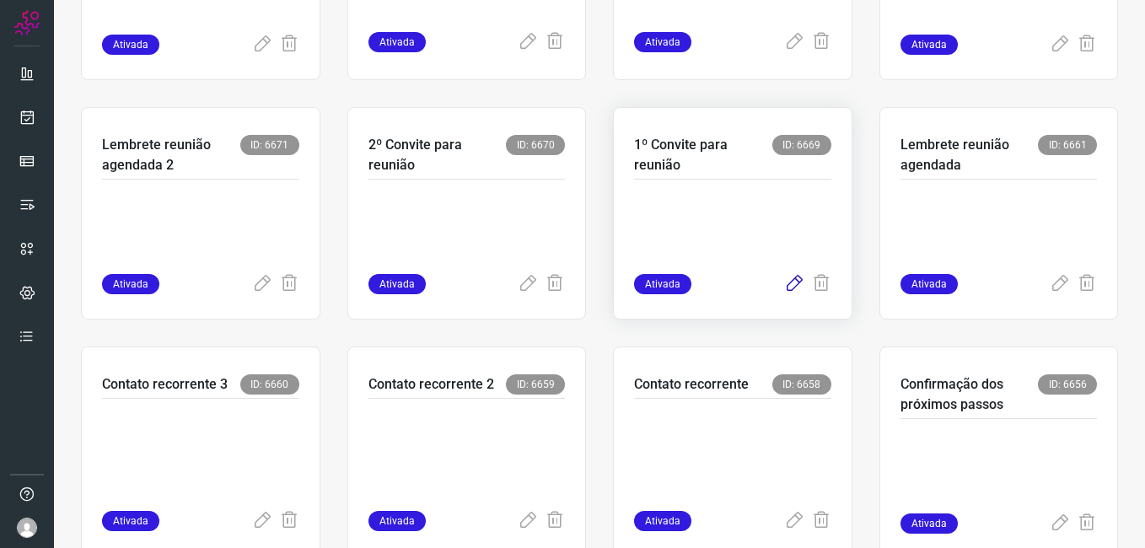
click at [784, 287] on icon at bounding box center [794, 284] width 20 height 20
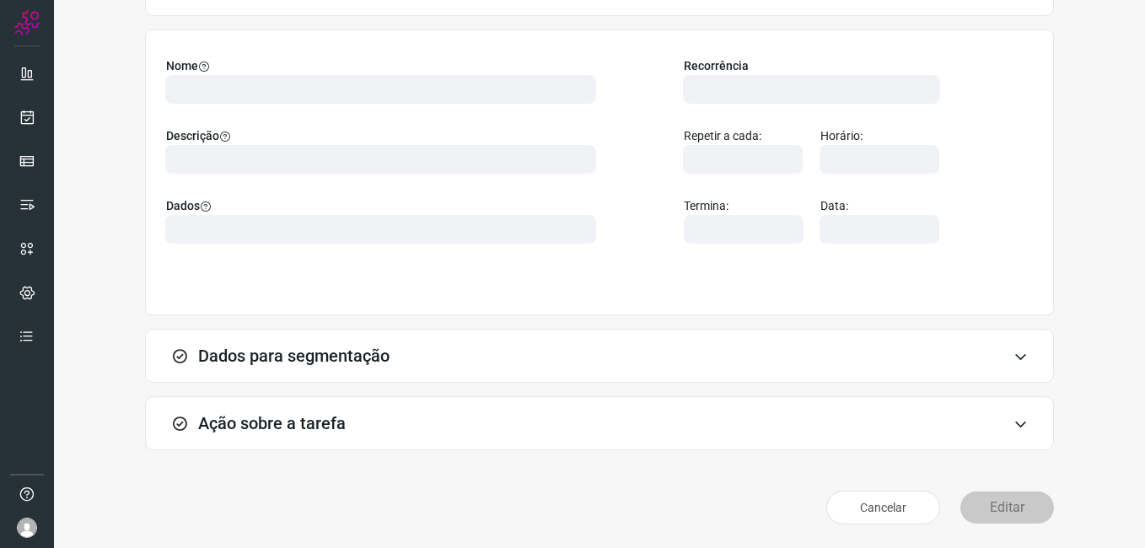
scroll to position [110, 0]
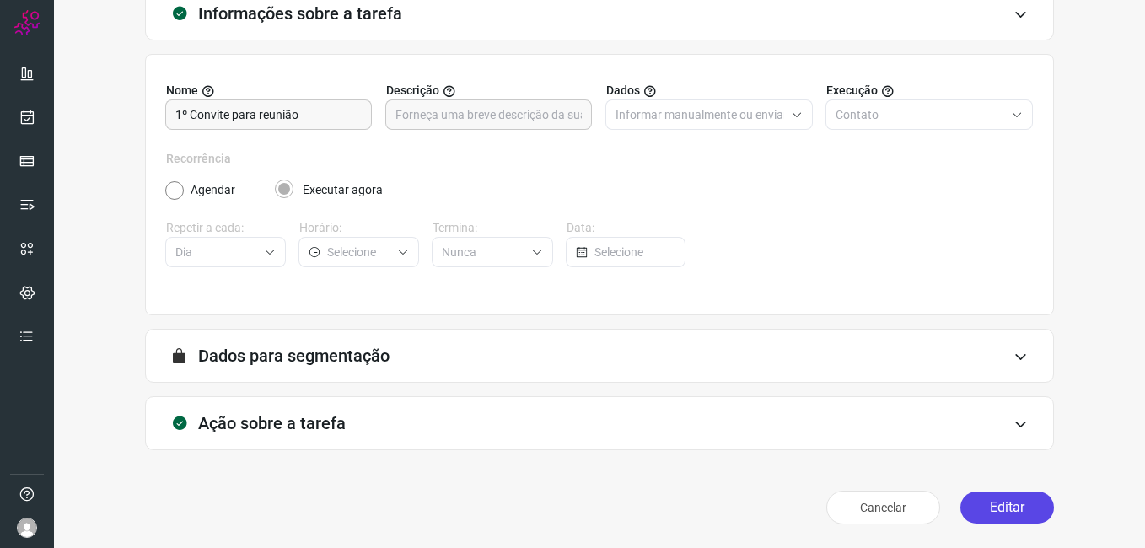
click at [974, 499] on button "Editar" at bounding box center [1007, 508] width 94 height 32
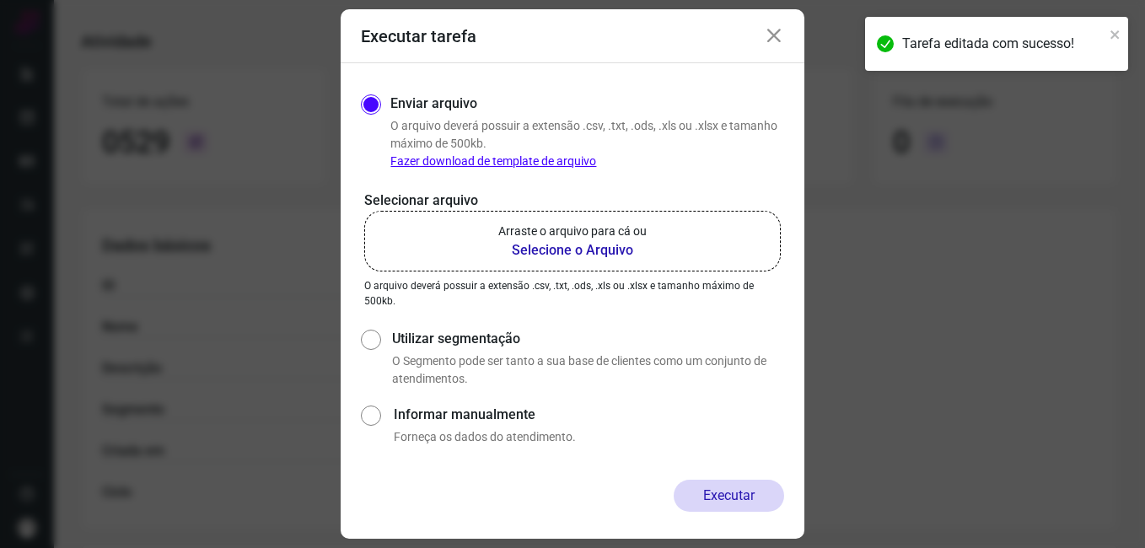
click at [529, 253] on b "Selecione o Arquivo" at bounding box center [572, 250] width 148 height 20
click at [0, 0] on input "Arraste o arquivo para cá ou Selecione o Arquivo" at bounding box center [0, 0] width 0 height 0
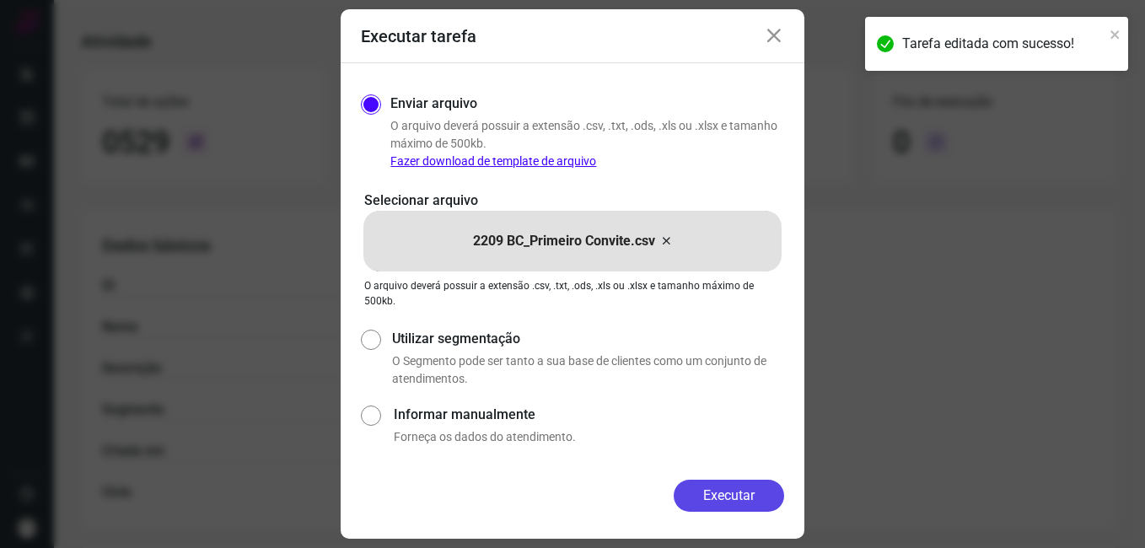
click at [690, 487] on button "Executar" at bounding box center [729, 496] width 110 height 32
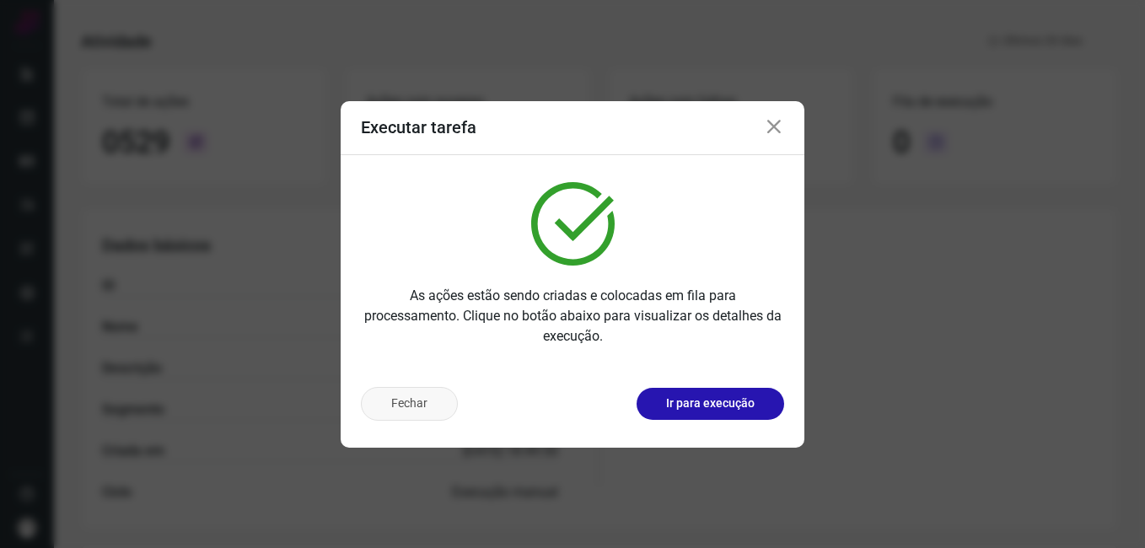
click at [423, 408] on button "Fechar" at bounding box center [409, 404] width 97 height 34
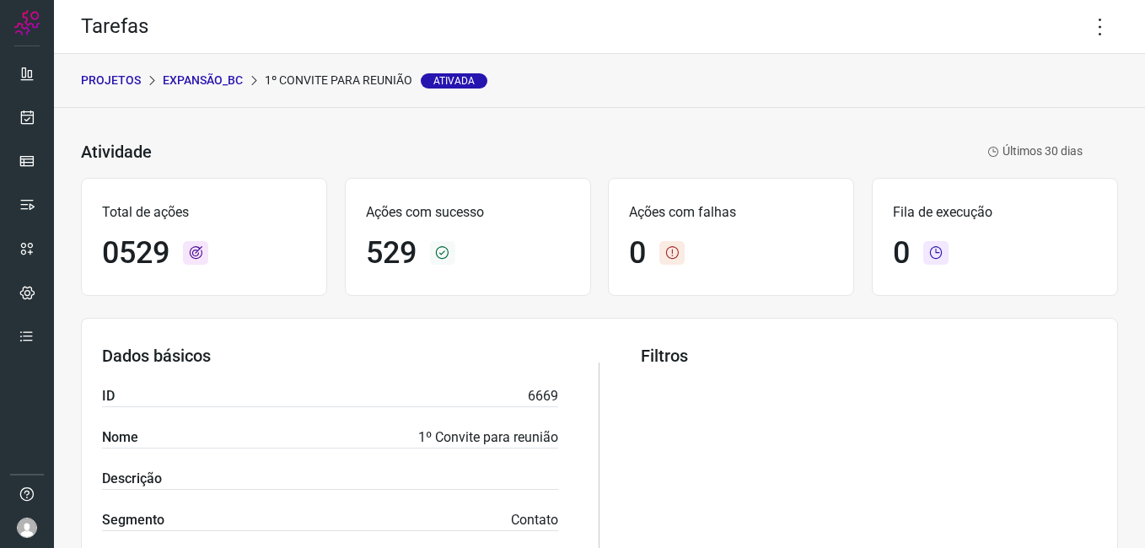
click at [229, 80] on p "Expansão_BC" at bounding box center [203, 81] width 80 height 18
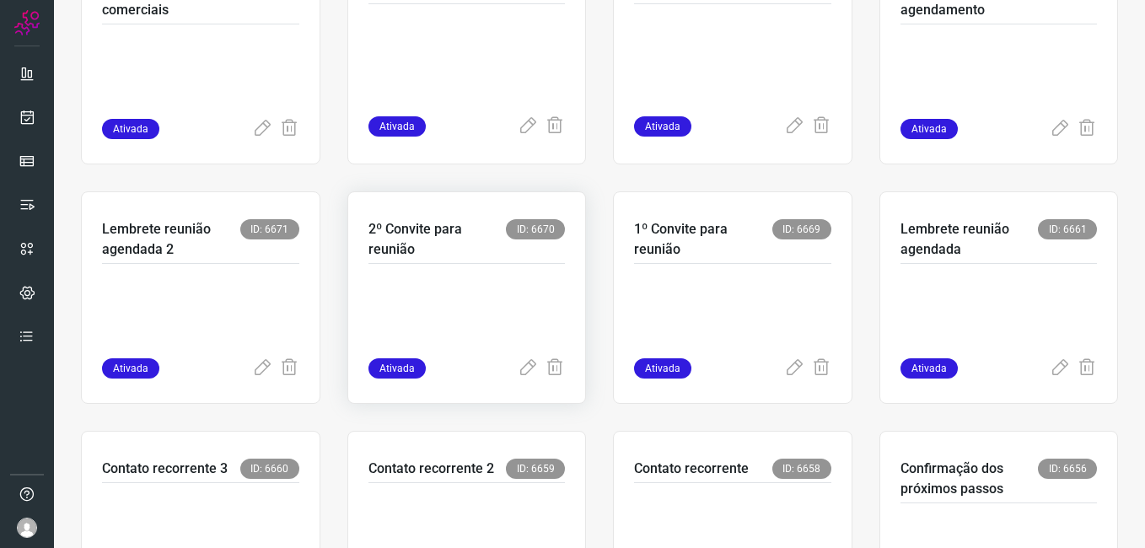
click at [447, 331] on p at bounding box center [467, 316] width 197 height 84
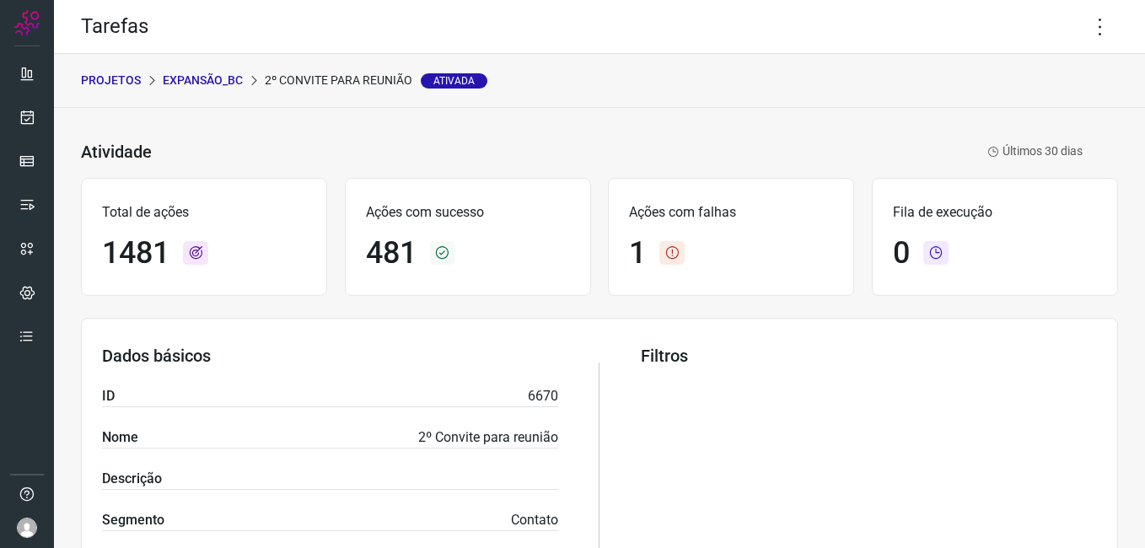
click at [206, 84] on p "Expansão_BC" at bounding box center [203, 81] width 80 height 18
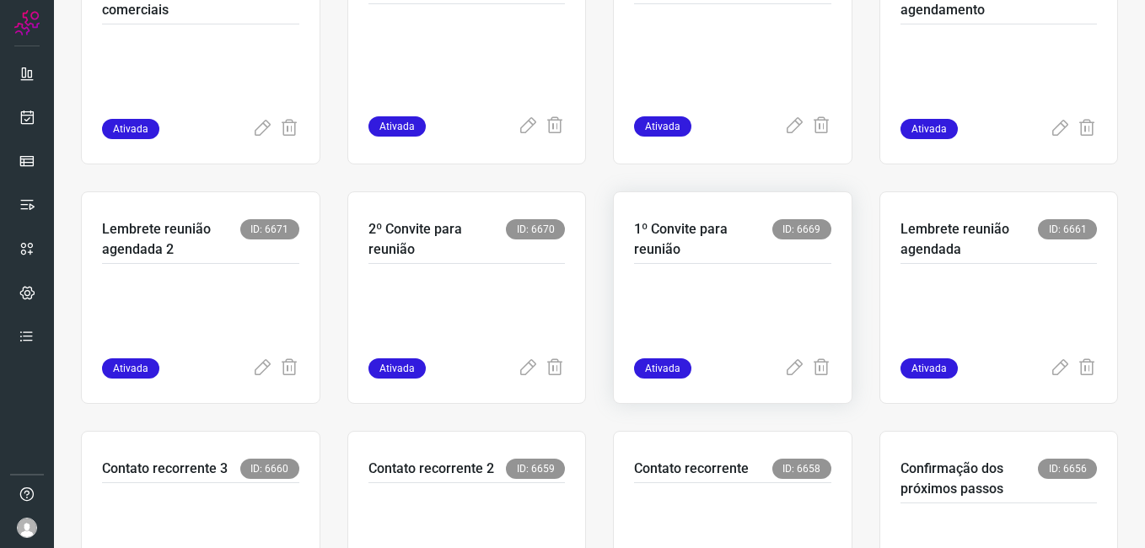
click at [666, 304] on p at bounding box center [732, 316] width 197 height 84
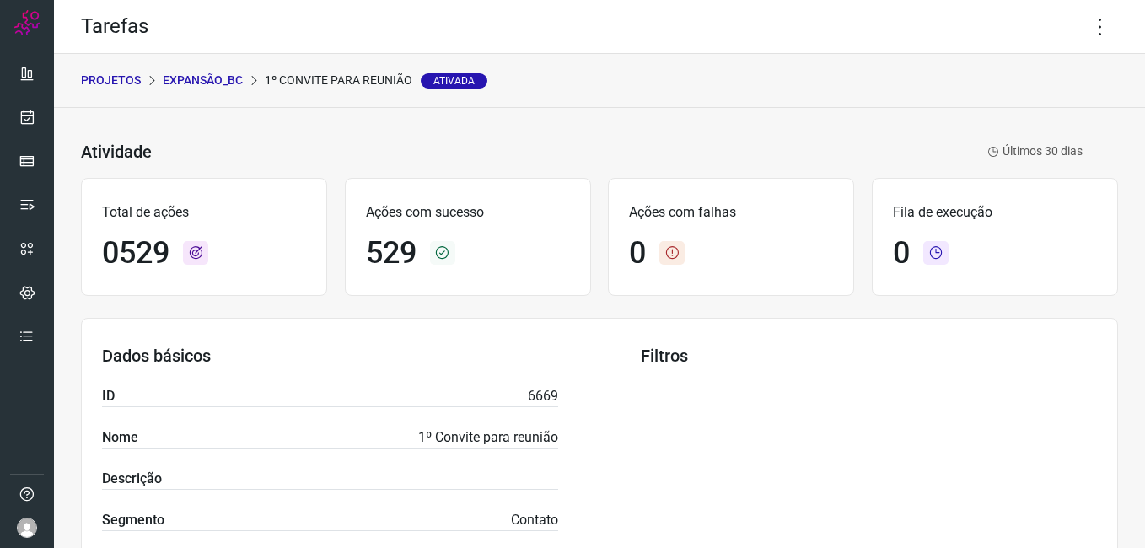
click at [215, 73] on p "Expansão_BC" at bounding box center [203, 81] width 80 height 18
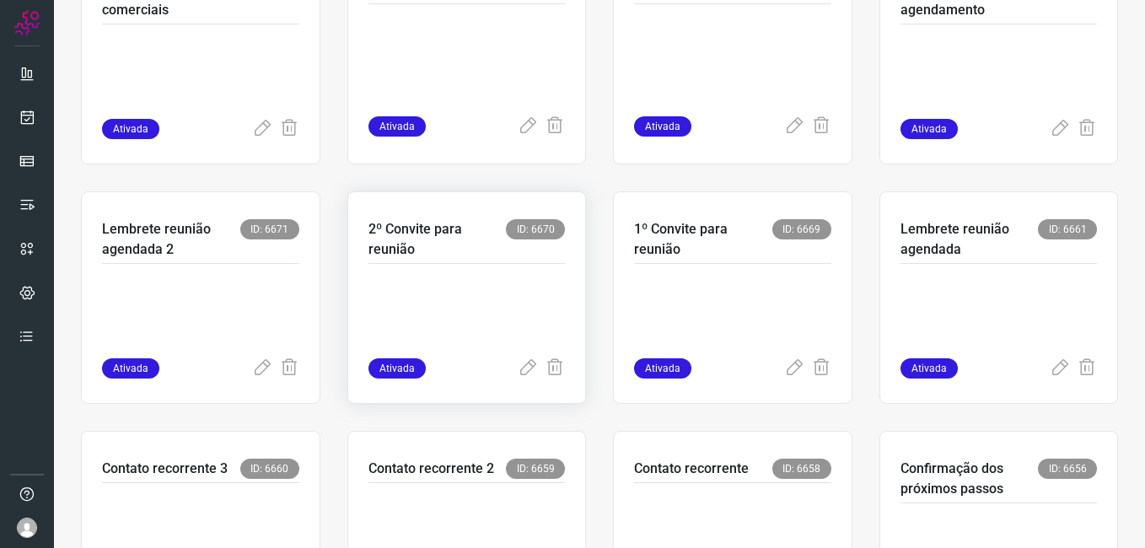
click at [430, 304] on p at bounding box center [467, 316] width 197 height 84
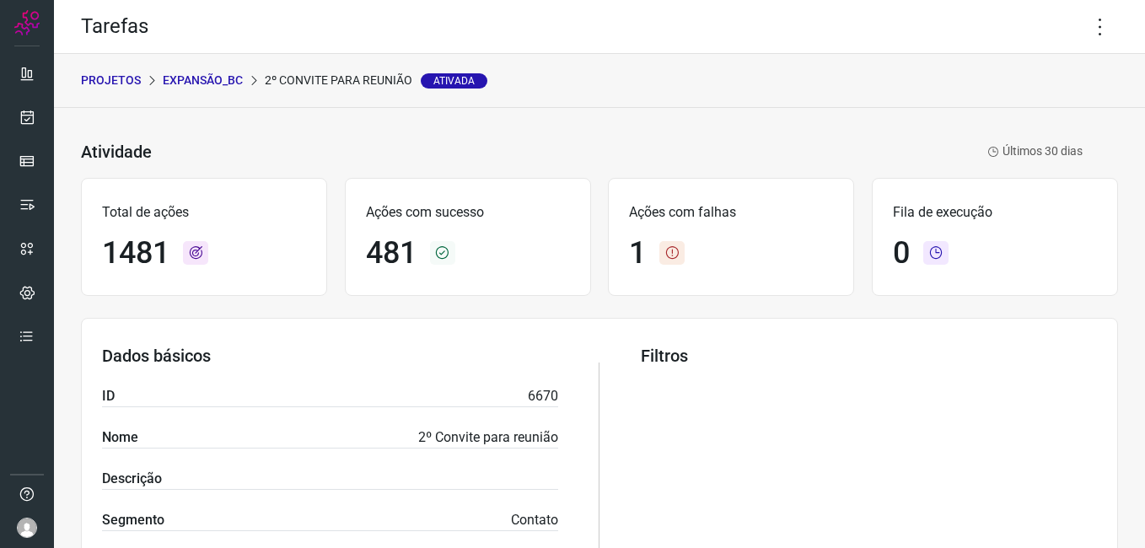
click at [180, 76] on p "Expansão_BC" at bounding box center [203, 81] width 80 height 18
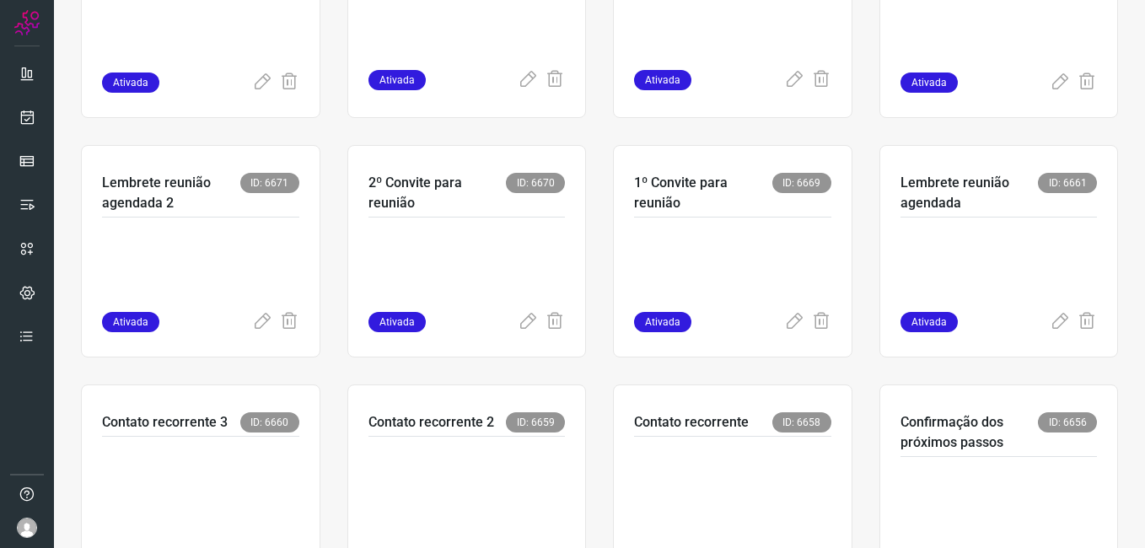
scroll to position [506, 0]
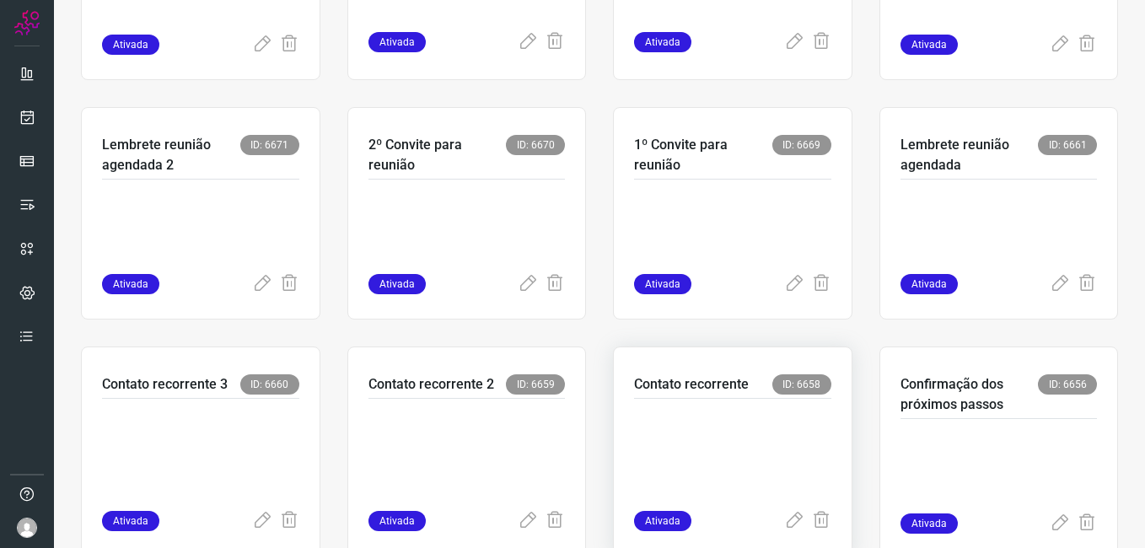
click at [621, 434] on div "Contato recorrente ID: 6658 Ativada" at bounding box center [732, 453] width 239 height 213
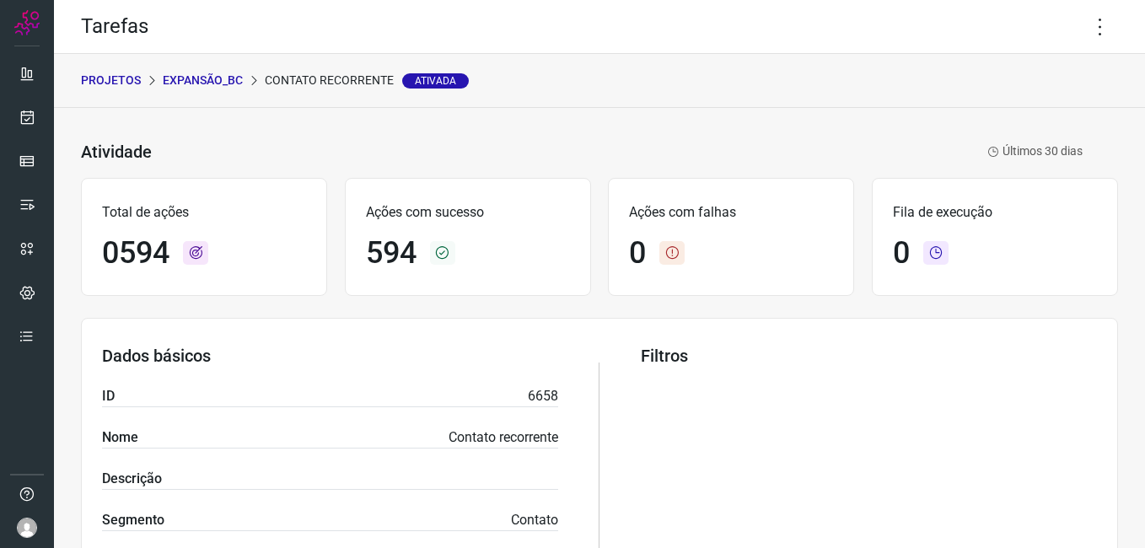
click at [192, 56] on div "PROJETOS Expansão_BC Contato recorrente Ativada" at bounding box center [599, 81] width 1091 height 54
click at [208, 79] on p "Expansão_BC" at bounding box center [203, 81] width 80 height 18
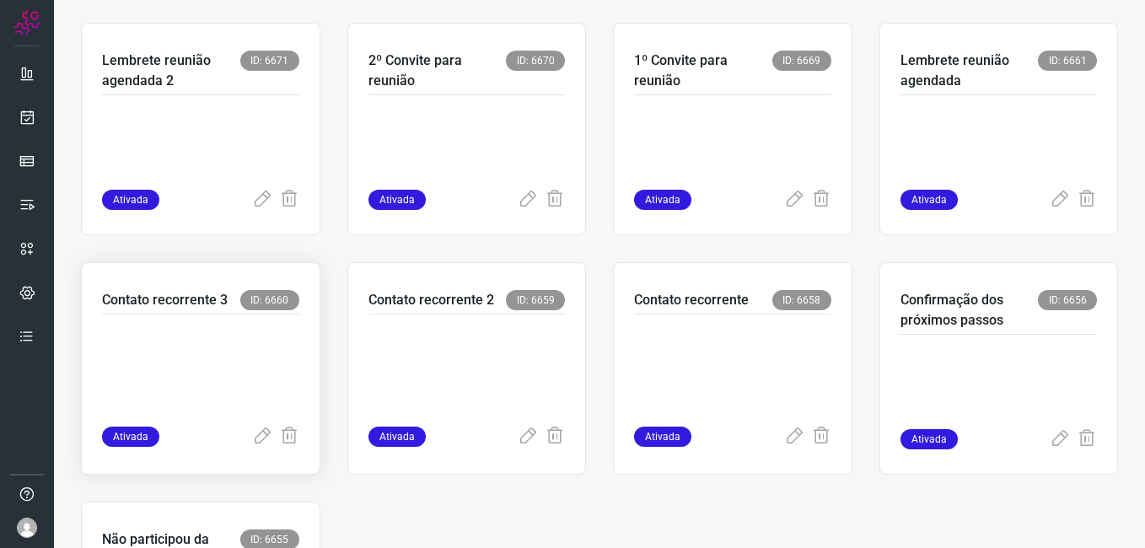
click at [213, 375] on p at bounding box center [200, 367] width 197 height 84
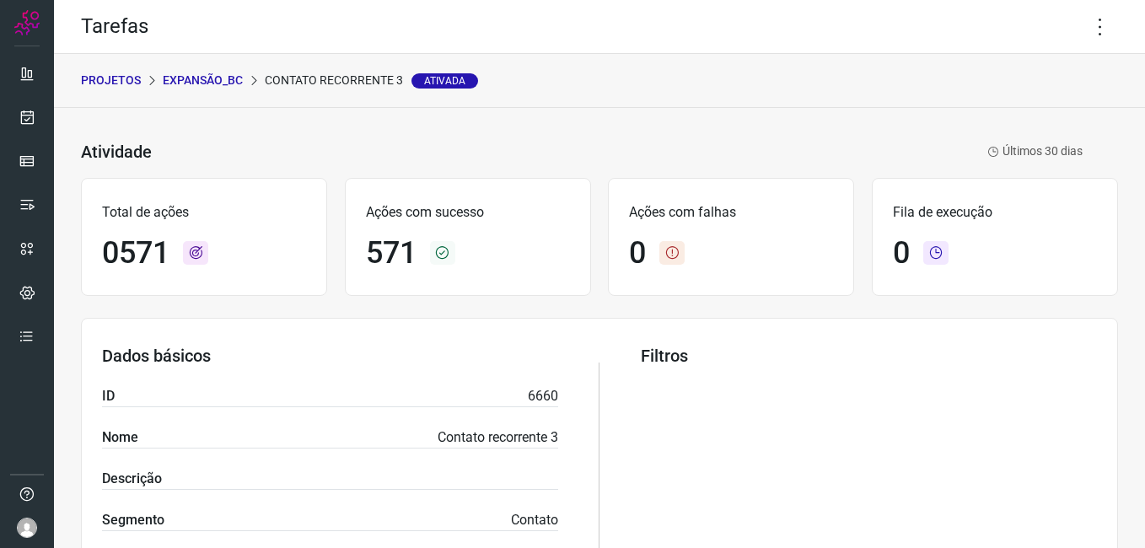
click at [216, 85] on p "Expansão_BC" at bounding box center [203, 81] width 80 height 18
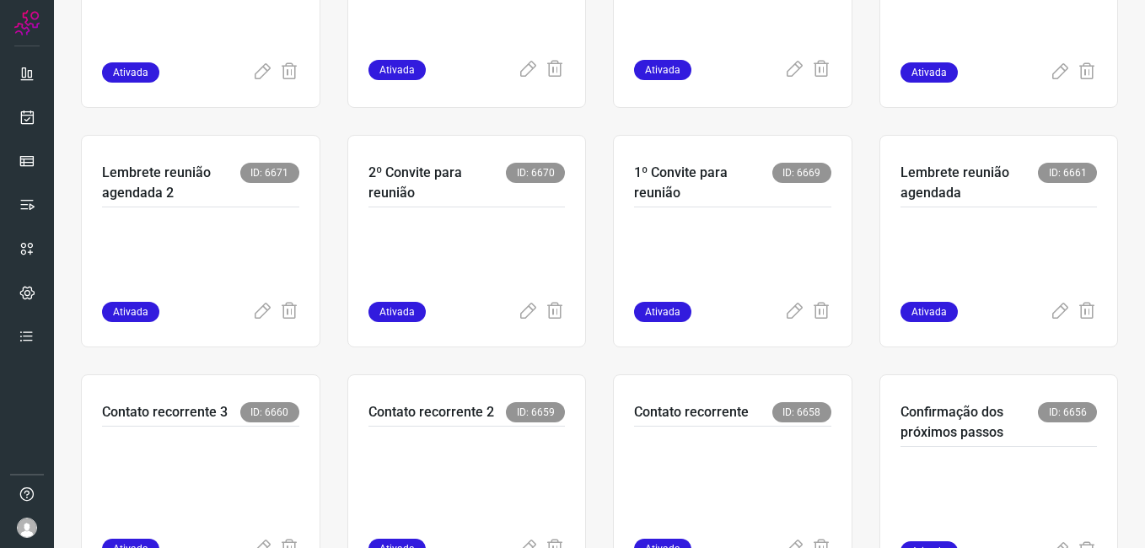
scroll to position [506, 0]
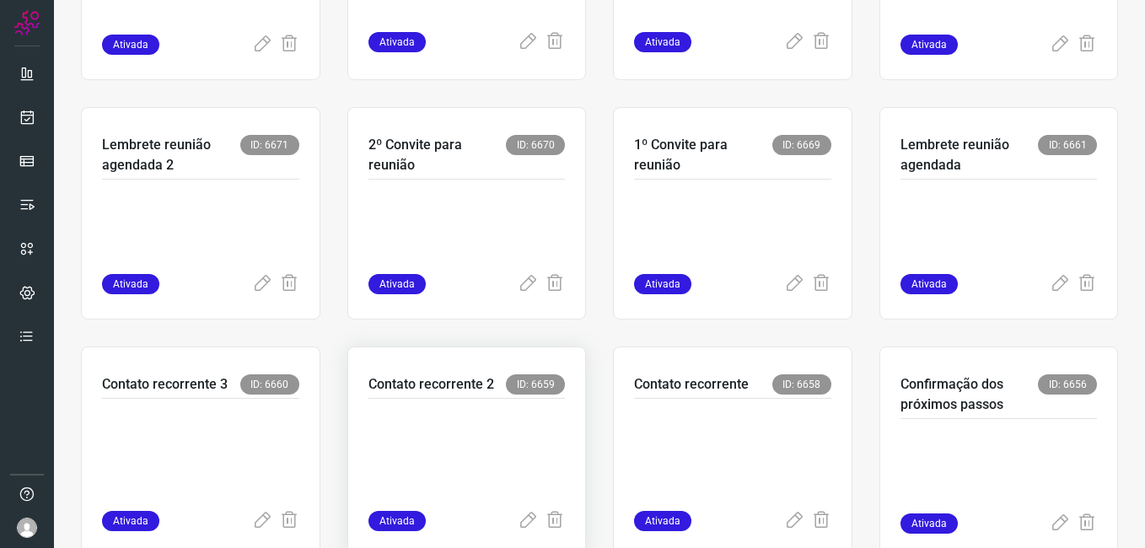
click at [445, 471] on p at bounding box center [467, 451] width 197 height 84
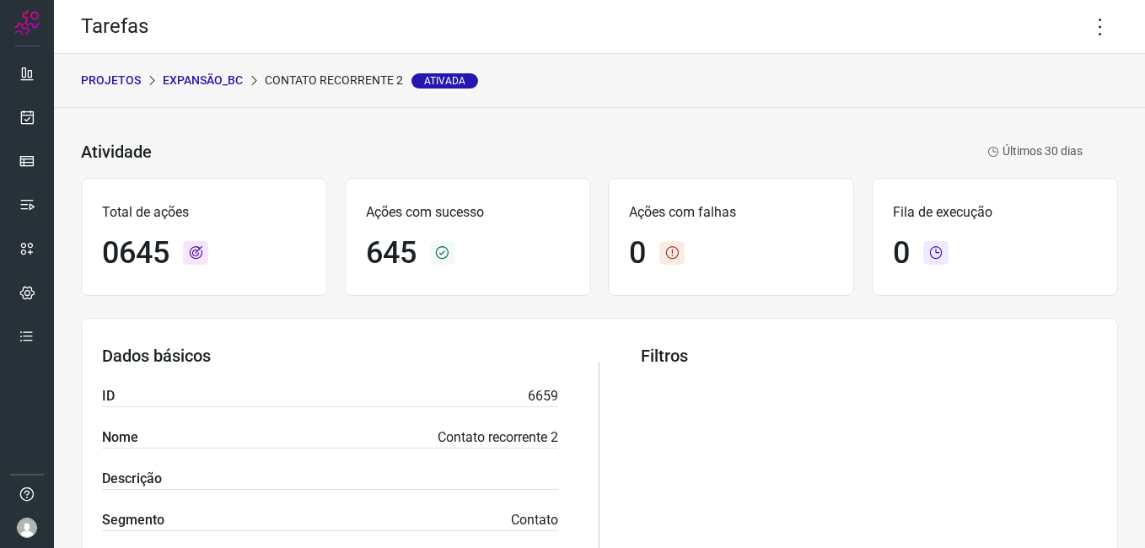
click at [223, 78] on p "Expansão_BC" at bounding box center [203, 81] width 80 height 18
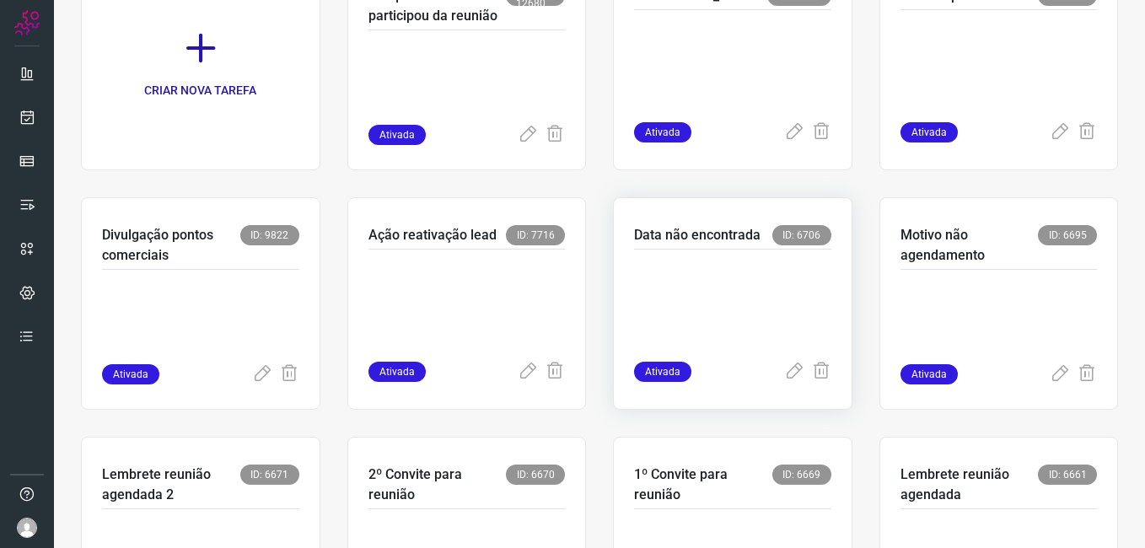
scroll to position [169, 0]
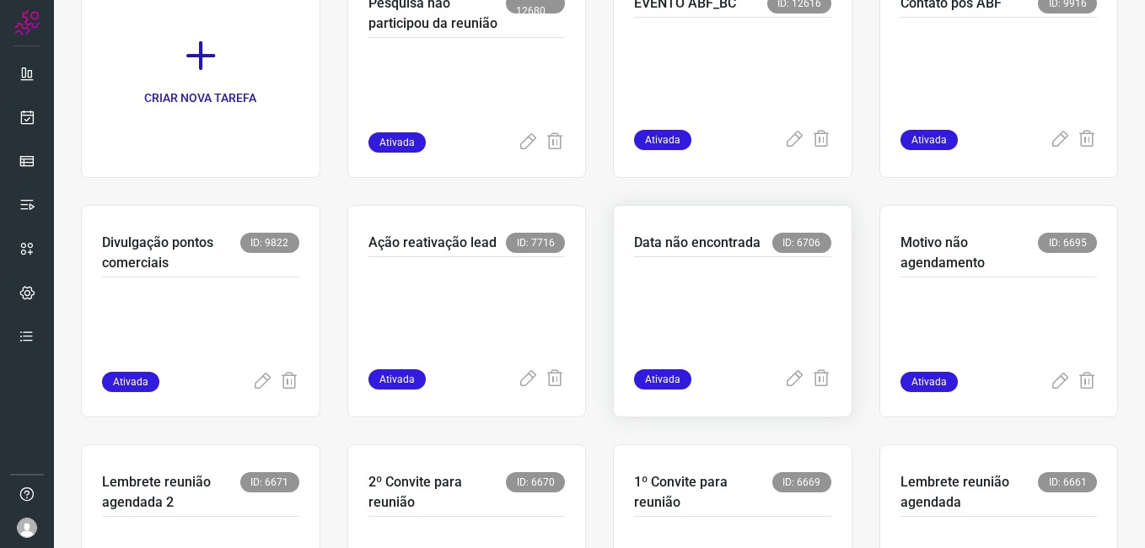
click at [668, 363] on div at bounding box center [732, 313] width 197 height 112
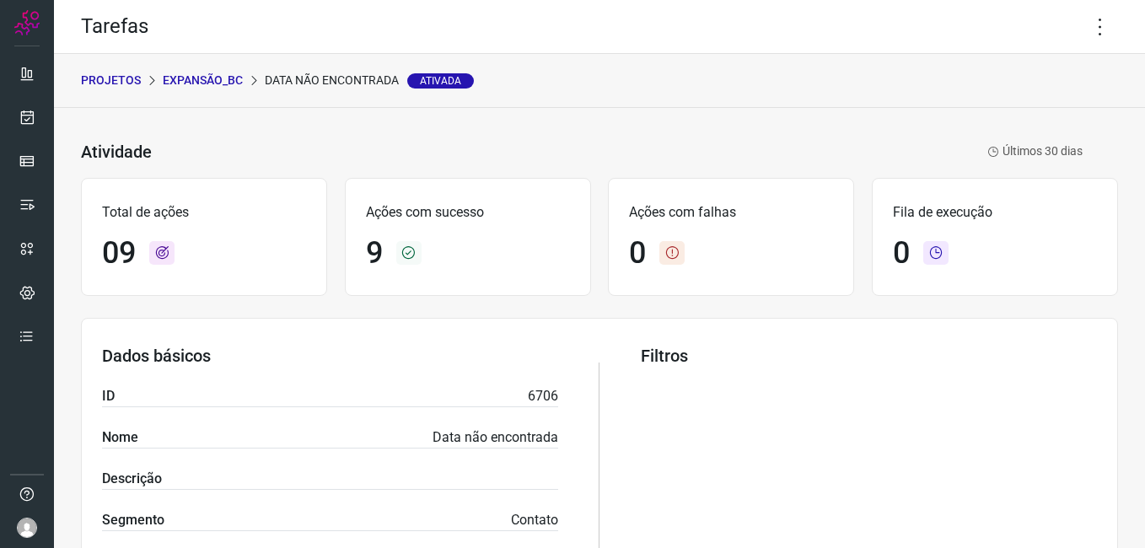
click at [194, 83] on p "Expansão_BC" at bounding box center [203, 81] width 80 height 18
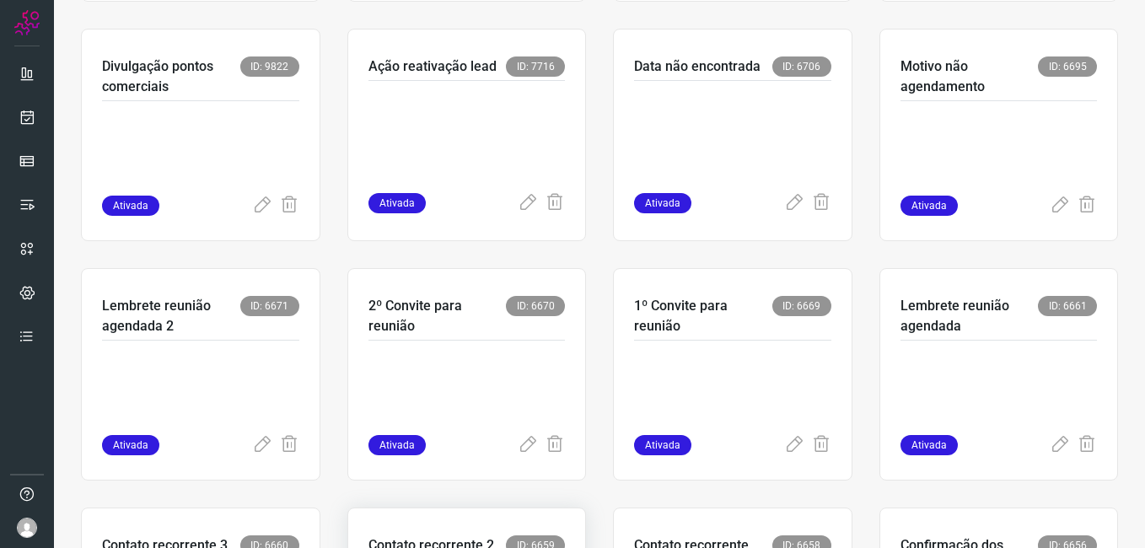
scroll to position [670, 0]
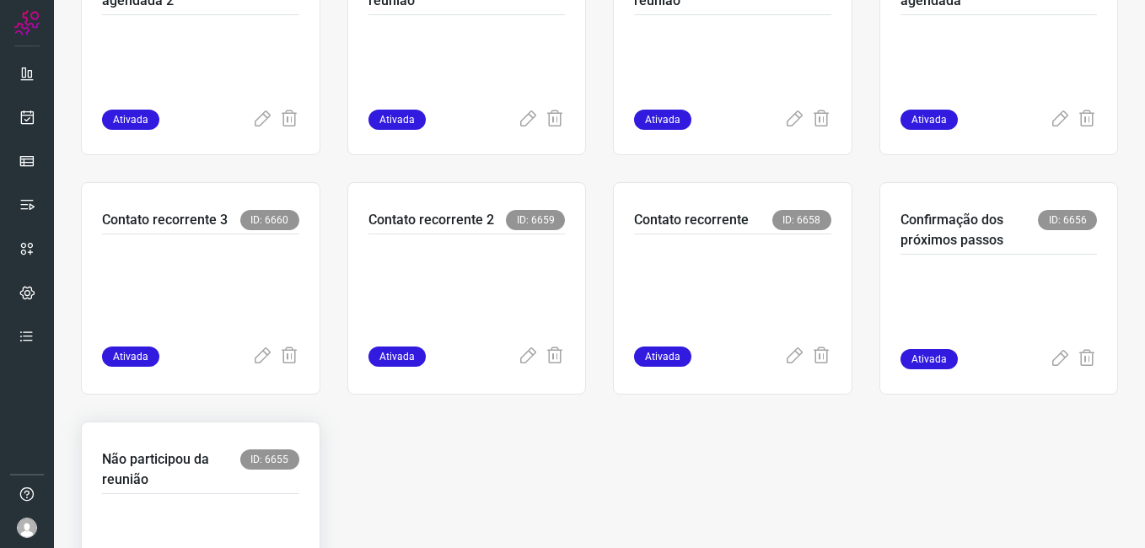
click at [192, 493] on div "Não participou da reunião ID: 6655" at bounding box center [200, 471] width 197 height 45
